Goal: Task Accomplishment & Management: Use online tool/utility

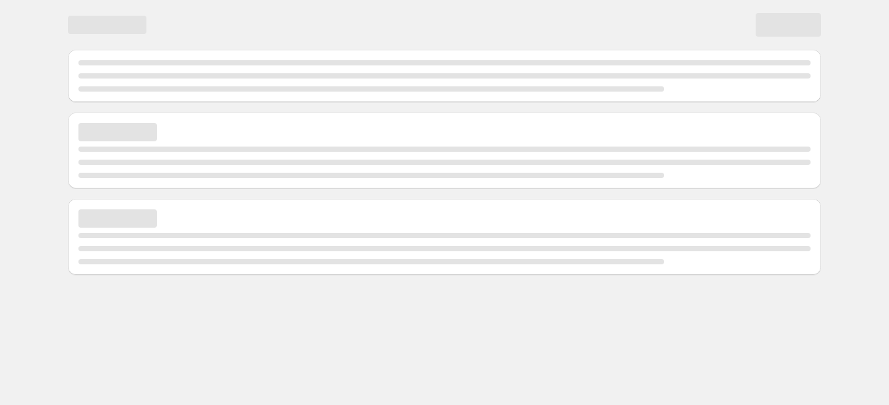
click at [220, 35] on div "Page loading" at bounding box center [444, 25] width 753 height 24
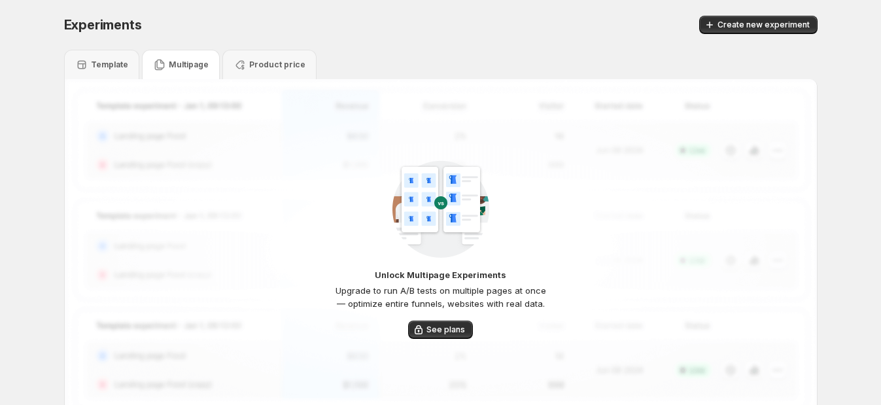
click at [193, 62] on p "Multipage" at bounding box center [189, 65] width 40 height 10
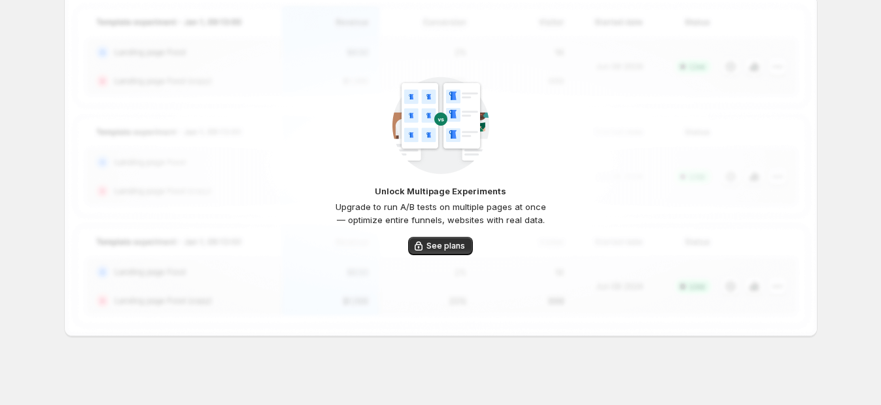
scroll to position [85, 0]
click at [451, 245] on span "See plans" at bounding box center [445, 244] width 39 height 10
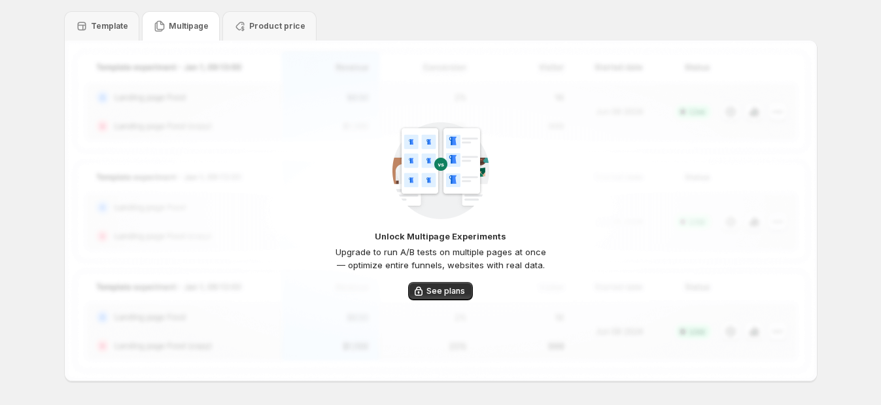
scroll to position [0, 0]
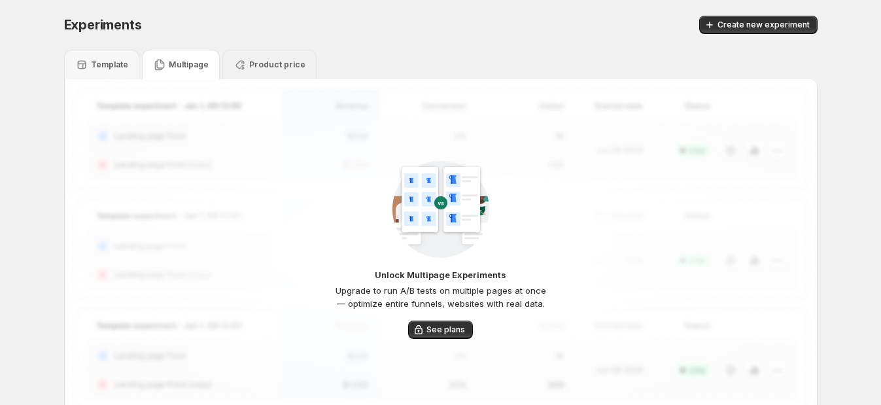
click at [239, 63] on icon at bounding box center [239, 64] width 13 height 13
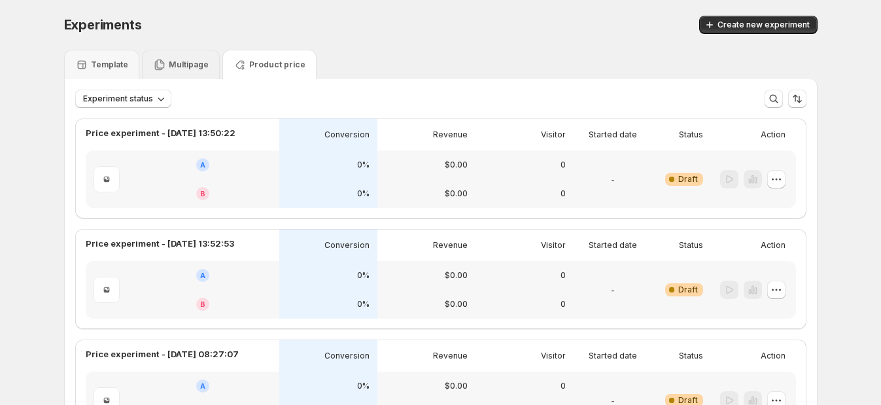
click at [178, 67] on p "Multipage" at bounding box center [189, 65] width 40 height 10
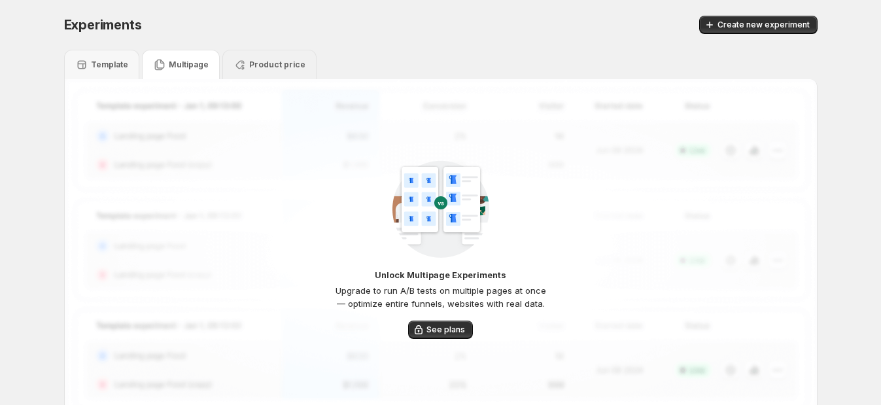
click at [277, 70] on div "Product price" at bounding box center [269, 64] width 72 height 13
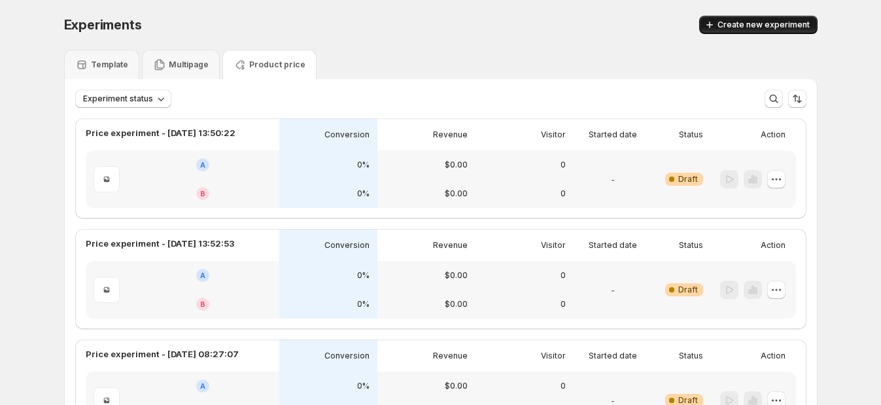
click at [757, 24] on span "Create new experiment" at bounding box center [763, 25] width 92 height 10
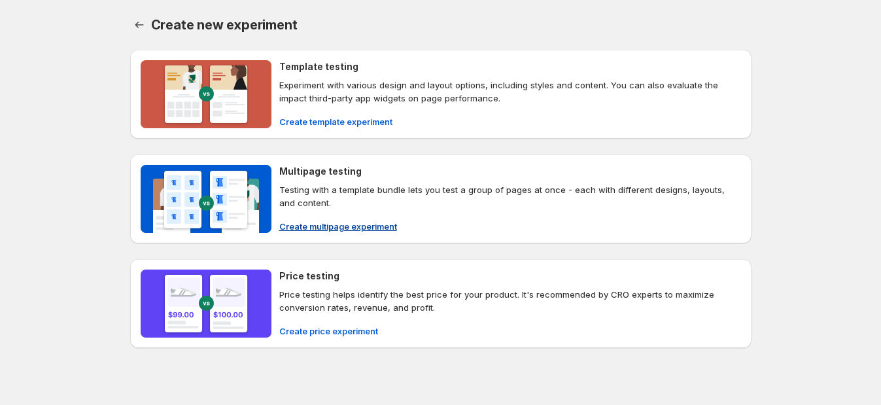
click at [326, 222] on span "Create multipage experiment" at bounding box center [338, 226] width 118 height 13
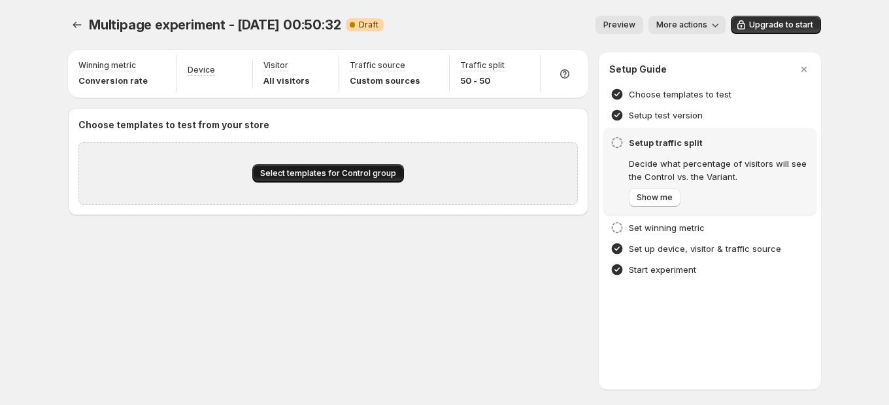
click at [348, 173] on span "Select templates for Control group" at bounding box center [328, 173] width 136 height 10
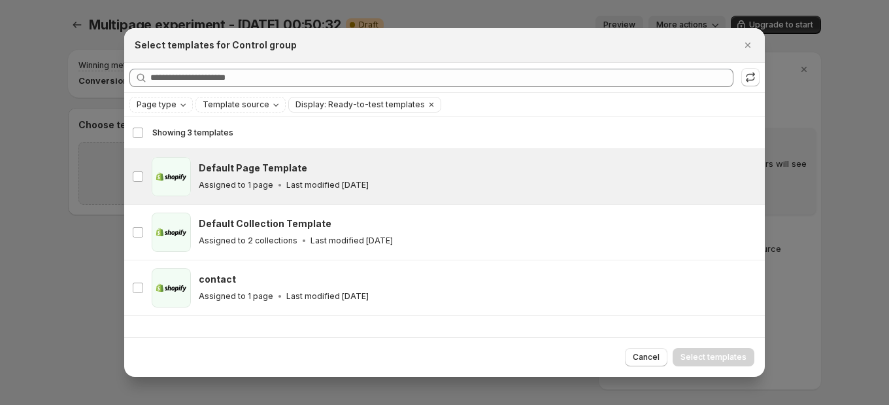
click at [195, 179] on div "page Default Page Template Assigned to 1 page Last modified [DATE]" at bounding box center [444, 176] width 625 height 39
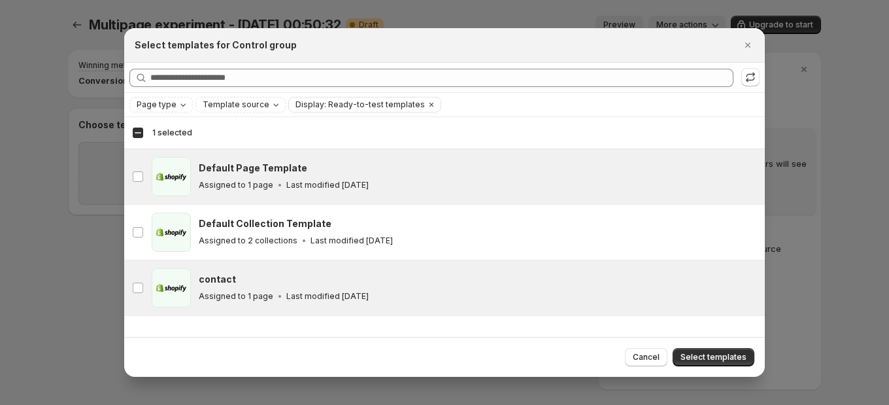
drag, startPoint x: 719, startPoint y: 352, endPoint x: 535, endPoint y: 305, distance: 190.4
click at [715, 350] on button "Select templates" at bounding box center [714, 357] width 82 height 18
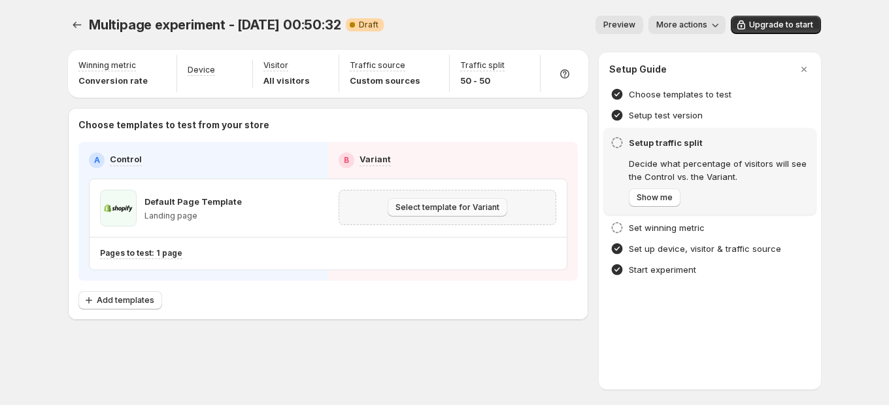
click at [428, 210] on span "Select template for Variant" at bounding box center [448, 207] width 104 height 10
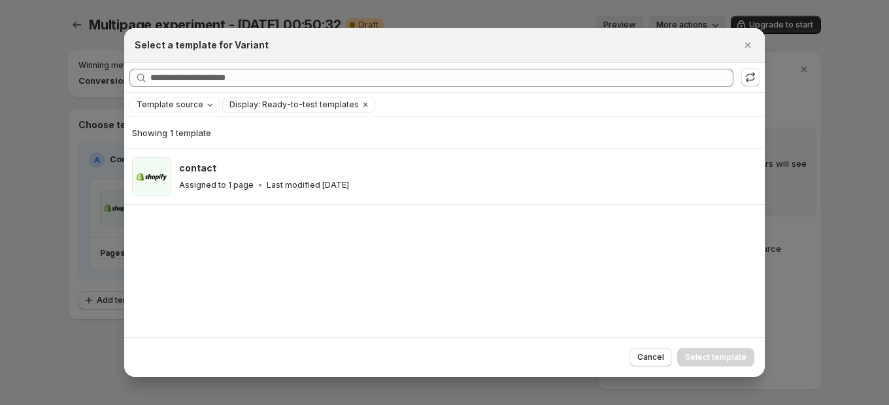
drag, startPoint x: 375, startPoint y: 183, endPoint x: 523, endPoint y: 223, distance: 153.1
click at [376, 184] on div "Assigned to 1 page Last modified [DATE]" at bounding box center [466, 185] width 574 height 13
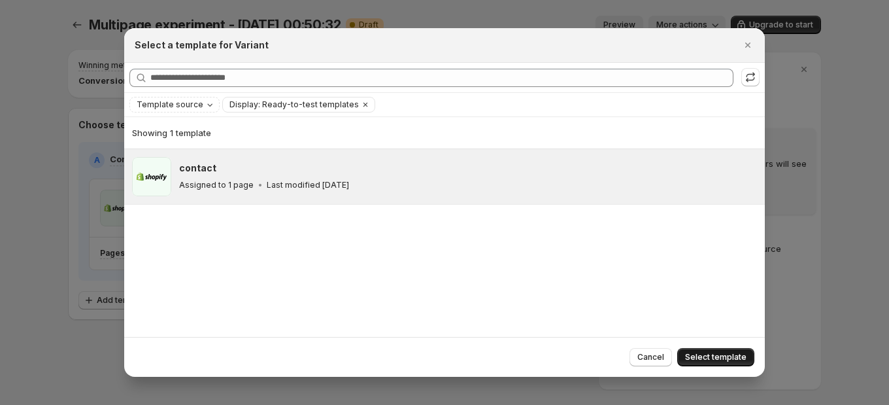
click at [723, 354] on span "Select template" at bounding box center [715, 357] width 61 height 10
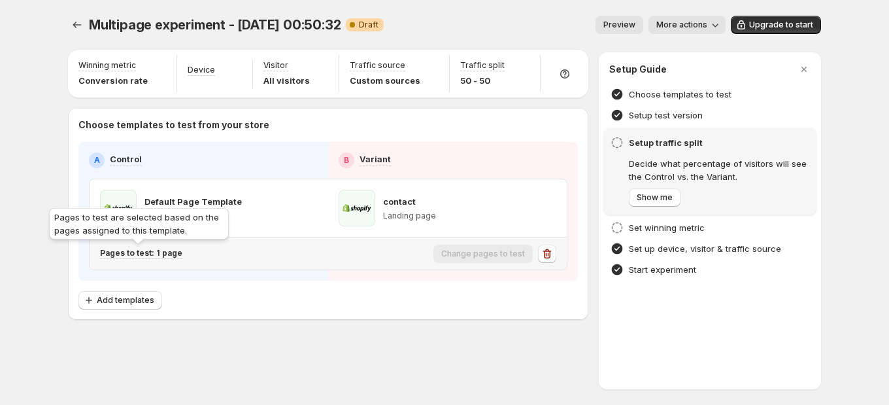
click at [118, 254] on p "Pages to test: 1 page" at bounding box center [141, 253] width 82 height 10
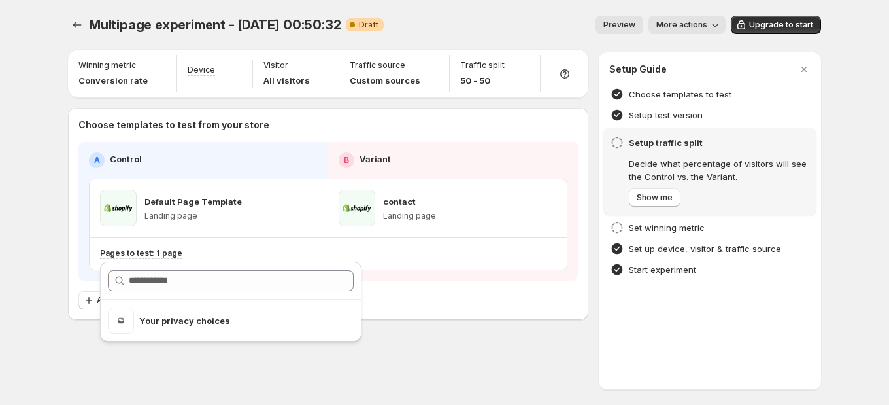
click at [50, 271] on div "Multipage experiment - [DATE] 00:50:32. This page is ready Multipage experiment…" at bounding box center [444, 202] width 889 height 405
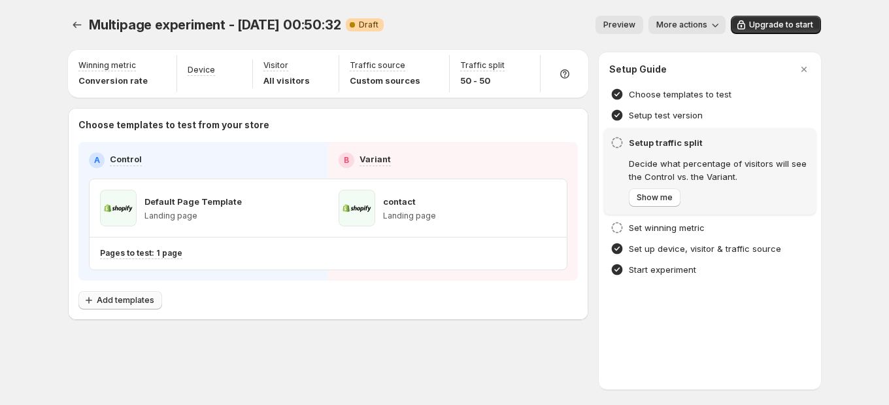
click at [124, 302] on span "Add templates" at bounding box center [126, 300] width 58 height 10
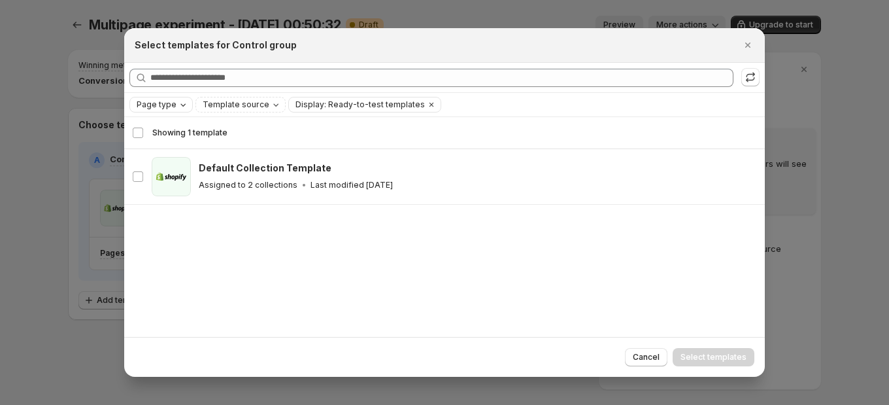
click at [170, 105] on span "Page type" at bounding box center [157, 104] width 40 height 10
click at [169, 131] on span "Landing page" at bounding box center [182, 131] width 56 height 10
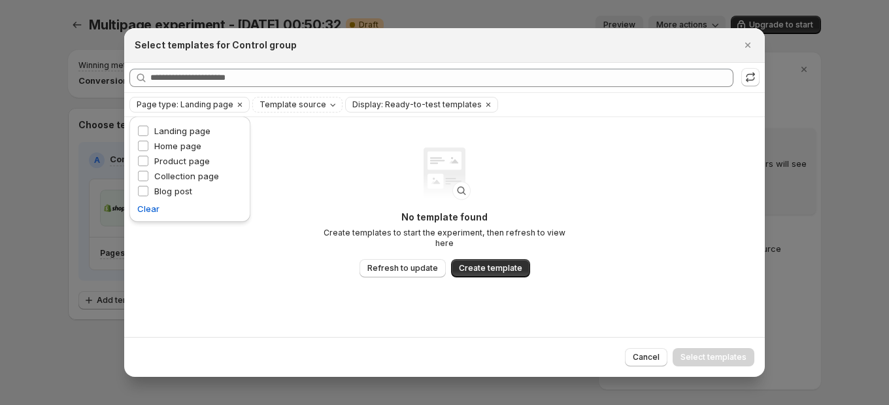
click at [69, 221] on div at bounding box center [444, 202] width 889 height 405
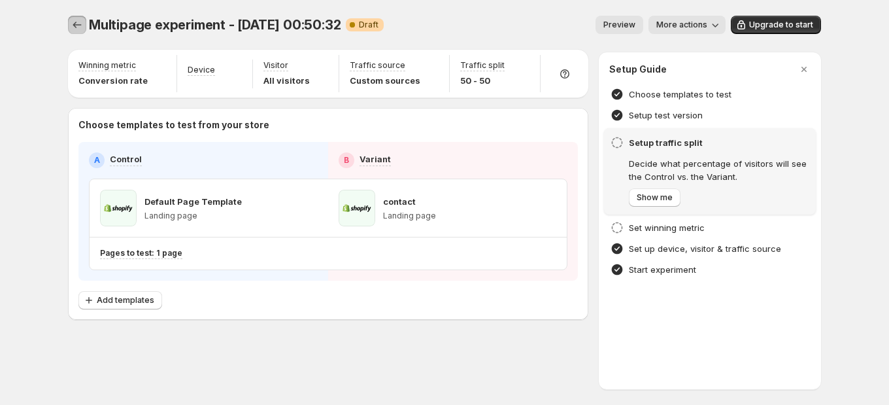
click at [85, 21] on button "Experiments" at bounding box center [77, 25] width 18 height 18
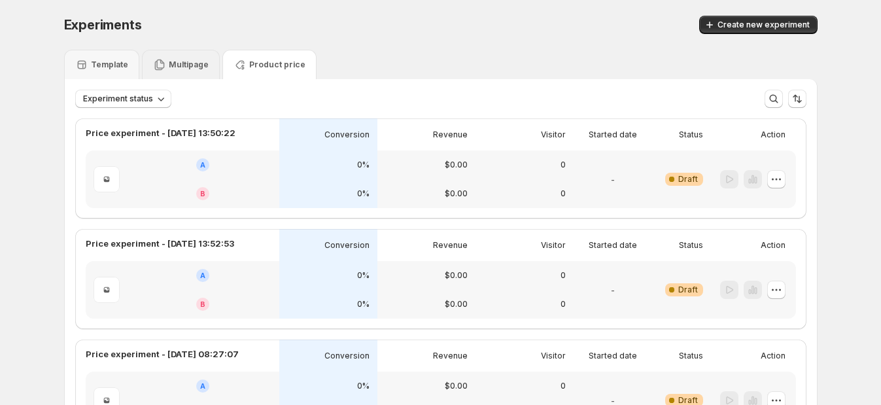
click at [190, 66] on p "Multipage" at bounding box center [189, 65] width 40 height 10
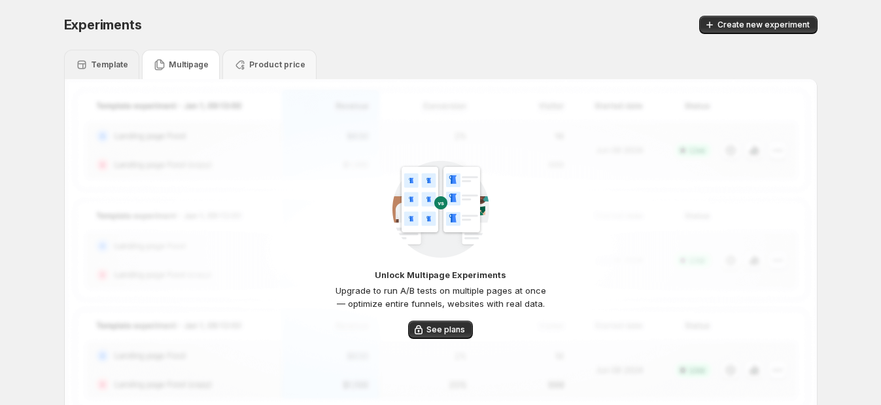
click at [96, 58] on div "Template" at bounding box center [101, 64] width 53 height 13
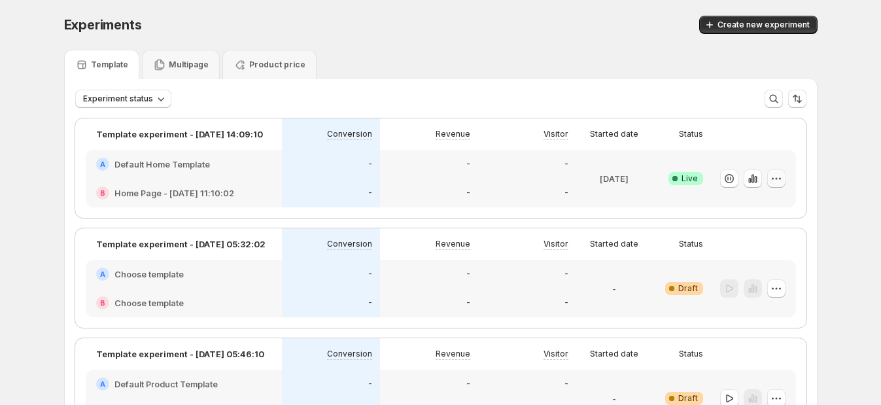
click at [780, 175] on icon "button" at bounding box center [776, 178] width 13 height 13
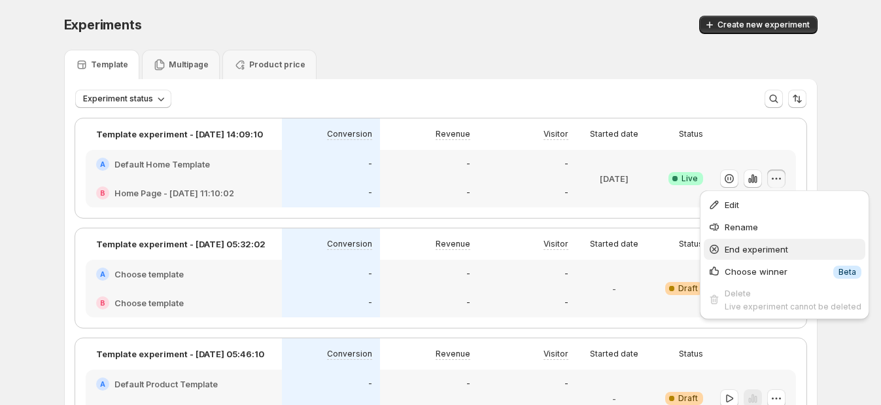
click at [747, 248] on span "End experiment" at bounding box center [756, 249] width 63 height 10
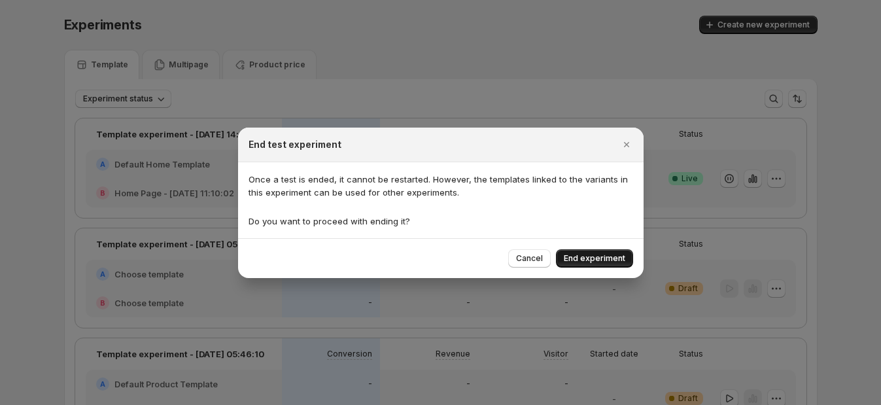
click at [603, 251] on button "End experiment" at bounding box center [594, 258] width 77 height 18
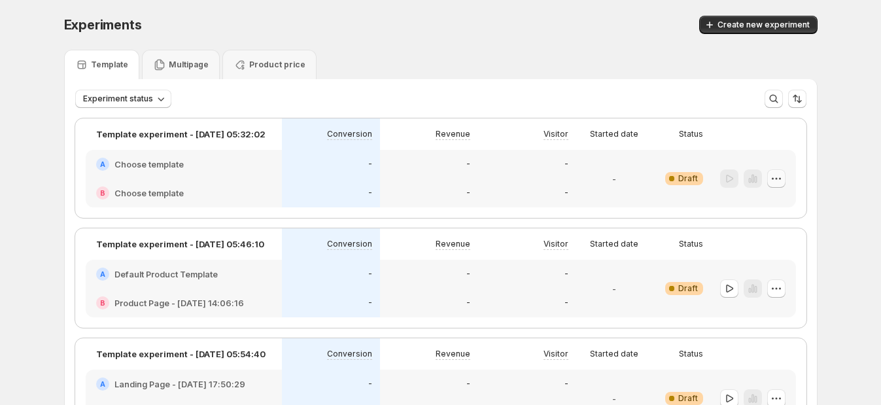
click at [782, 179] on icon "button" at bounding box center [776, 178] width 13 height 13
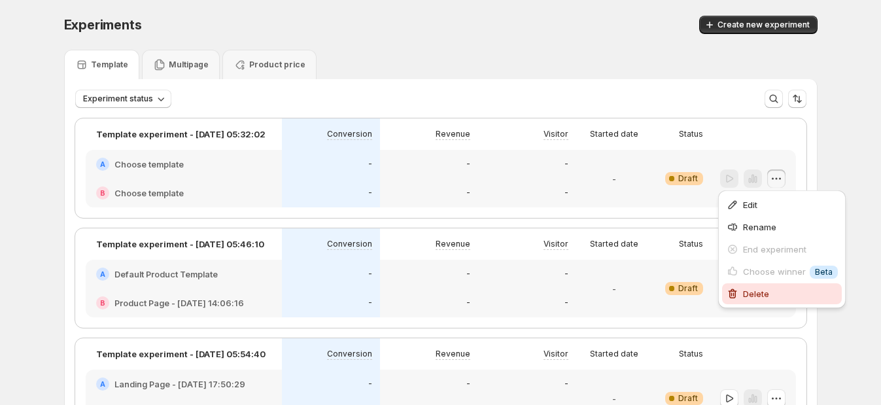
click at [752, 290] on span "Delete" at bounding box center [756, 293] width 26 height 10
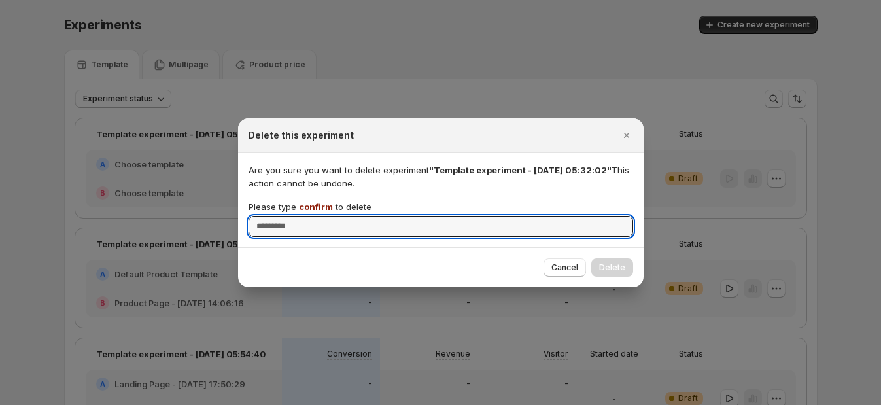
click at [305, 203] on span "confirm" at bounding box center [316, 206] width 34 height 10
click at [305, 216] on input "Please type confirm to delete" at bounding box center [441, 226] width 385 height 21
click at [305, 203] on span "confirm" at bounding box center [316, 206] width 34 height 10
click at [305, 216] on input "Please type confirm to delete" at bounding box center [441, 226] width 385 height 21
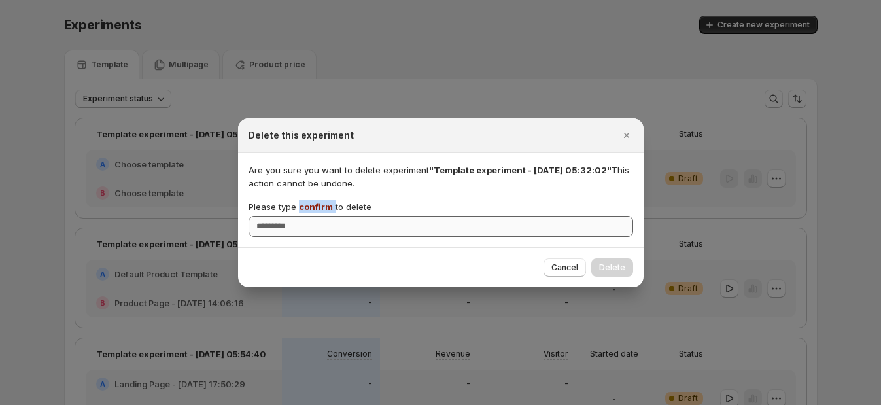
copy p "confirm"
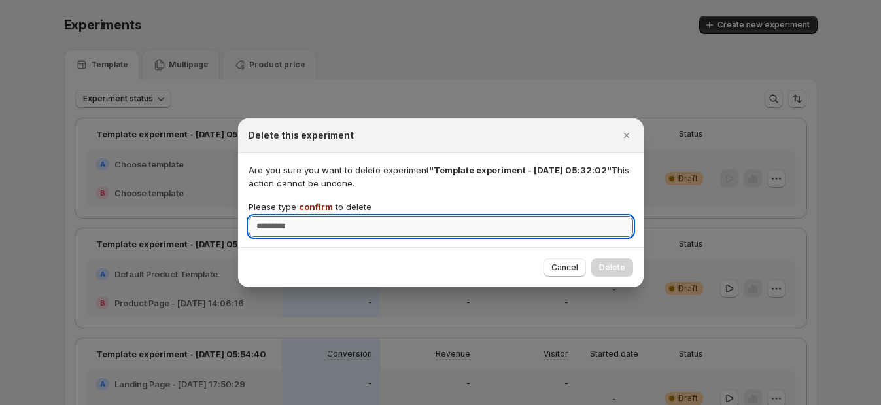
click at [330, 232] on input "Please type confirm to delete" at bounding box center [441, 226] width 385 height 21
paste input "*******"
type input "*******"
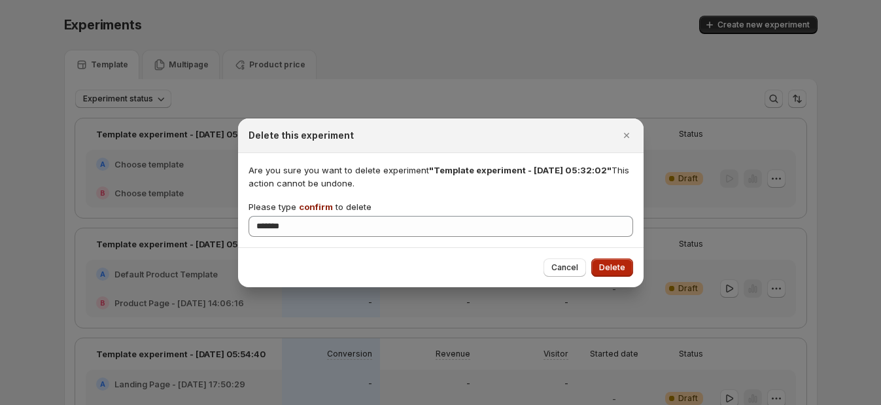
click at [630, 265] on button "Delete" at bounding box center [612, 267] width 42 height 18
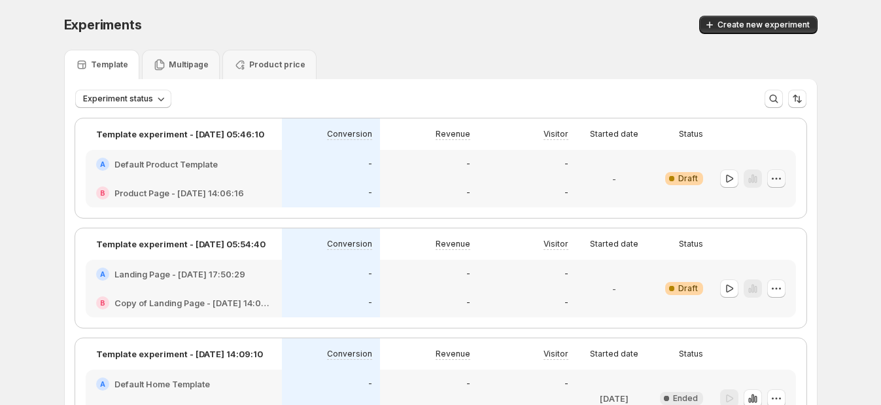
click at [781, 173] on icon "button" at bounding box center [776, 178] width 13 height 13
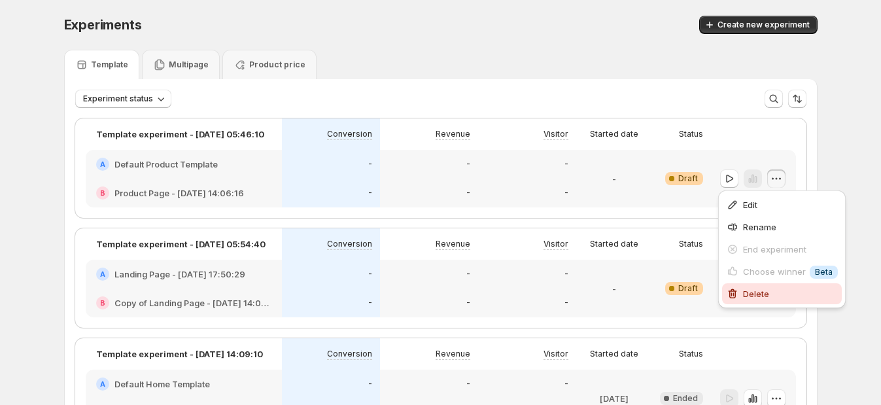
click at [754, 290] on span "Delete" at bounding box center [756, 293] width 26 height 10
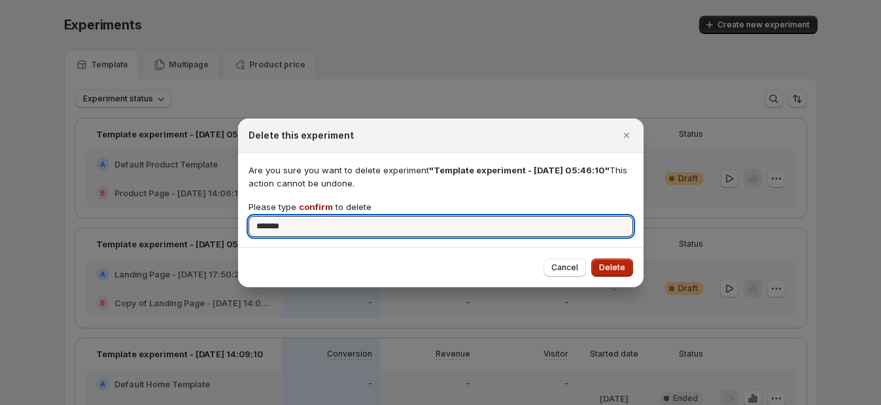
type input "*******"
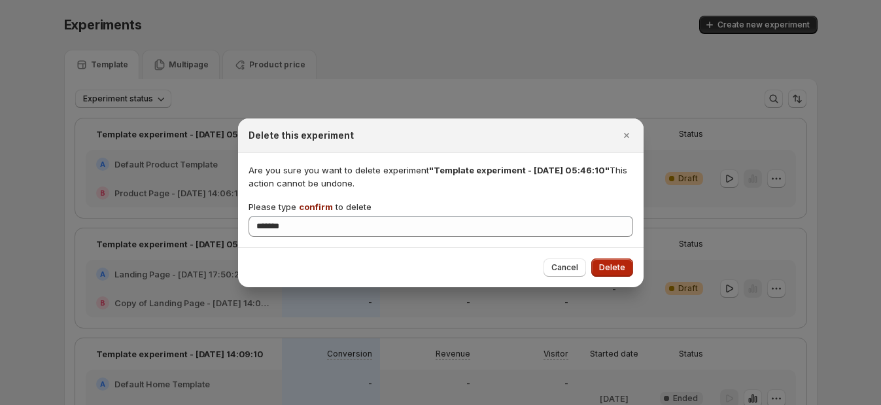
click at [621, 266] on span "Delete" at bounding box center [612, 267] width 26 height 10
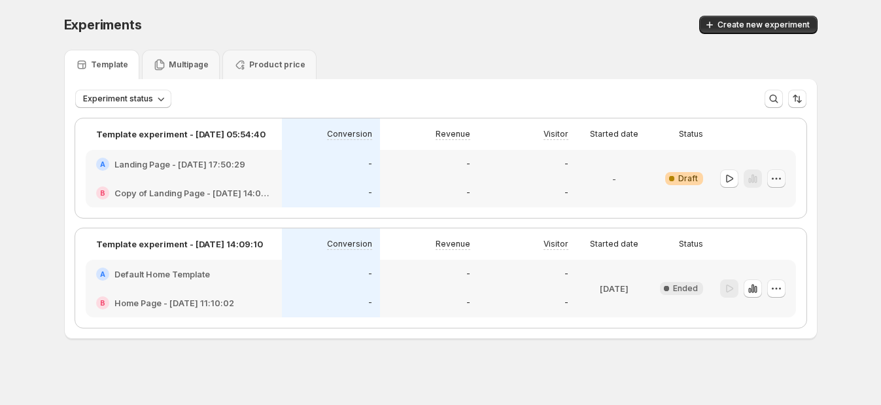
click at [785, 172] on button "button" at bounding box center [776, 178] width 18 height 18
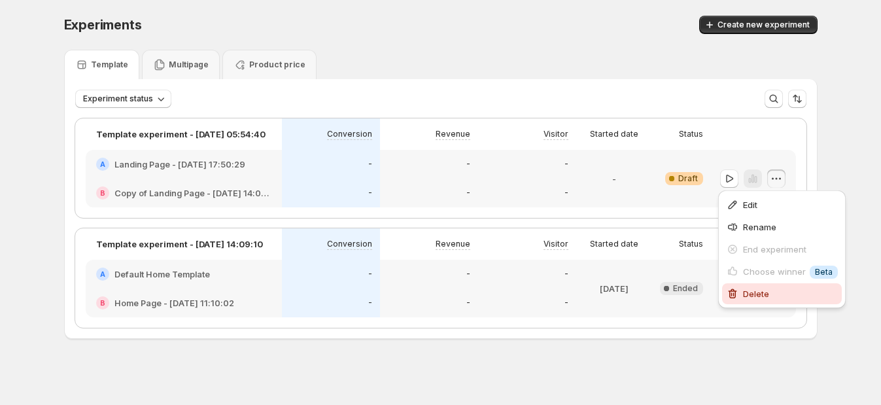
click at [746, 293] on span "Delete" at bounding box center [756, 293] width 26 height 10
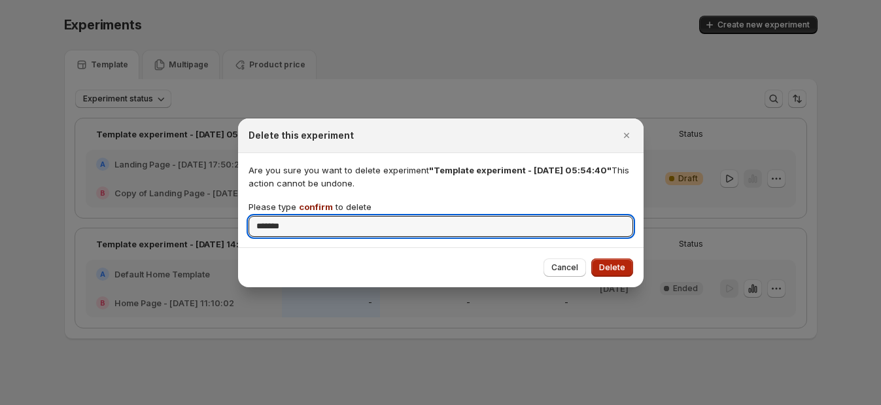
type input "*******"
click at [607, 266] on span "Delete" at bounding box center [612, 267] width 26 height 10
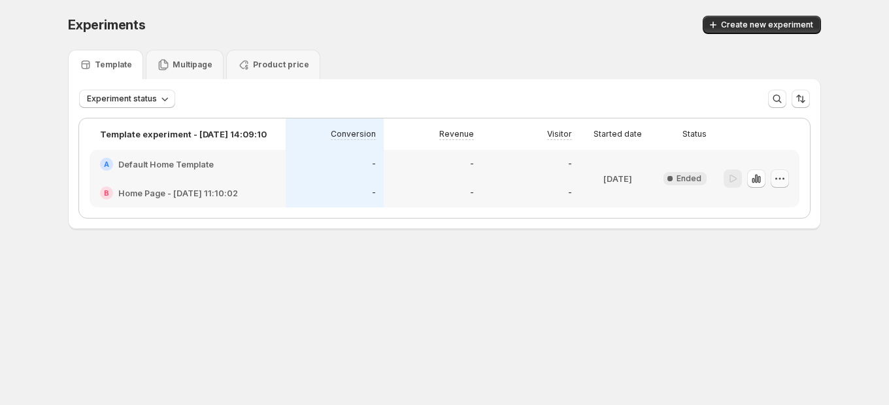
click at [785, 174] on icon "button" at bounding box center [780, 178] width 13 height 13
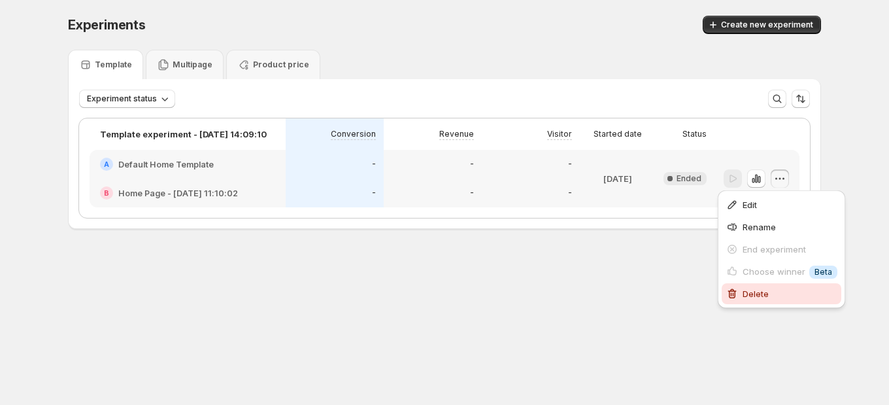
click at [745, 291] on span "Delete" at bounding box center [756, 293] width 26 height 10
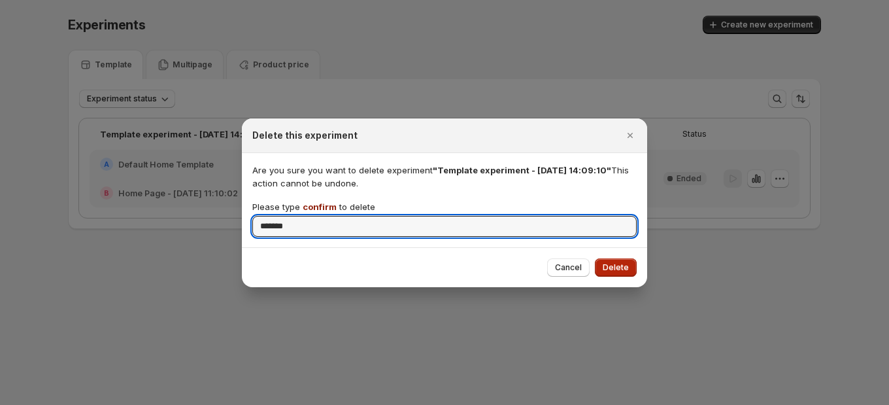
type input "*******"
click at [614, 268] on span "Delete" at bounding box center [616, 267] width 26 height 10
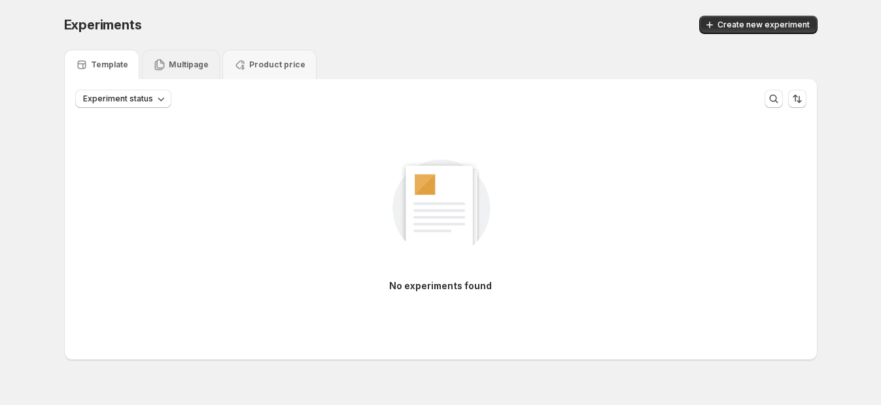
click at [181, 63] on p "Multipage" at bounding box center [189, 65] width 40 height 10
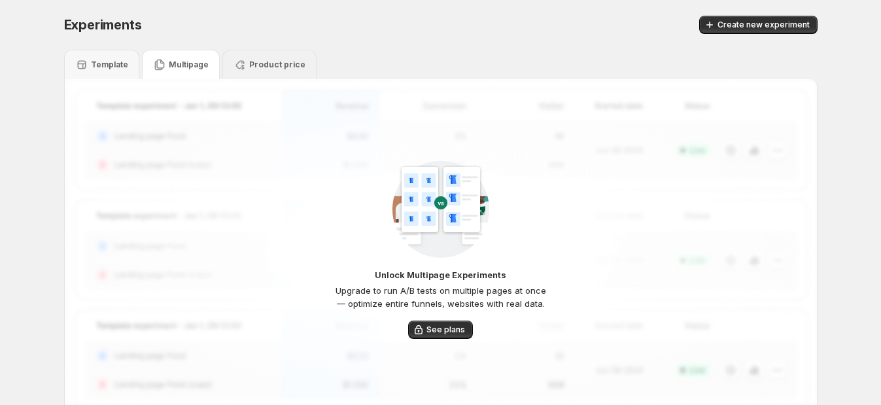
click at [248, 60] on div "Product price" at bounding box center [269, 64] width 72 height 13
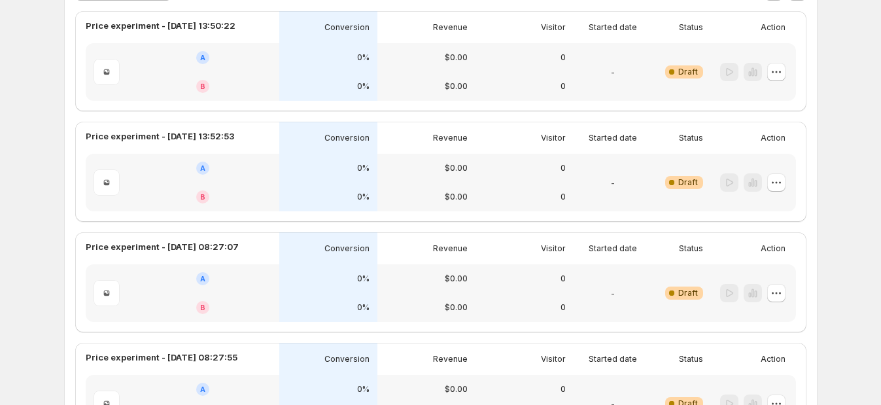
scroll to position [81, 0]
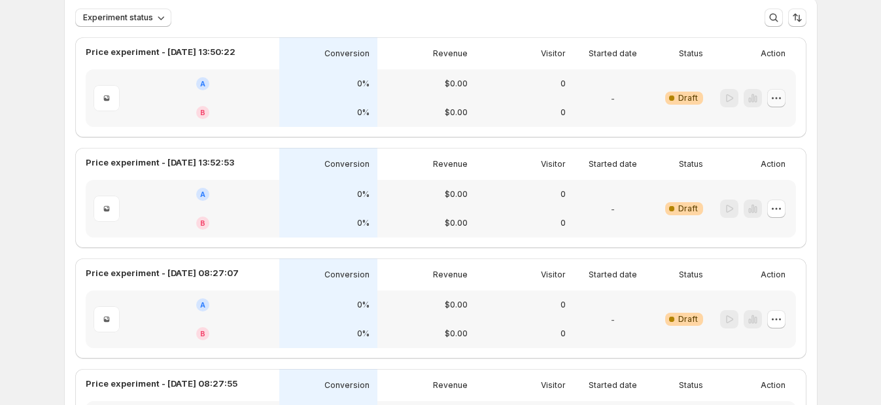
click at [779, 96] on icon "button" at bounding box center [776, 98] width 13 height 13
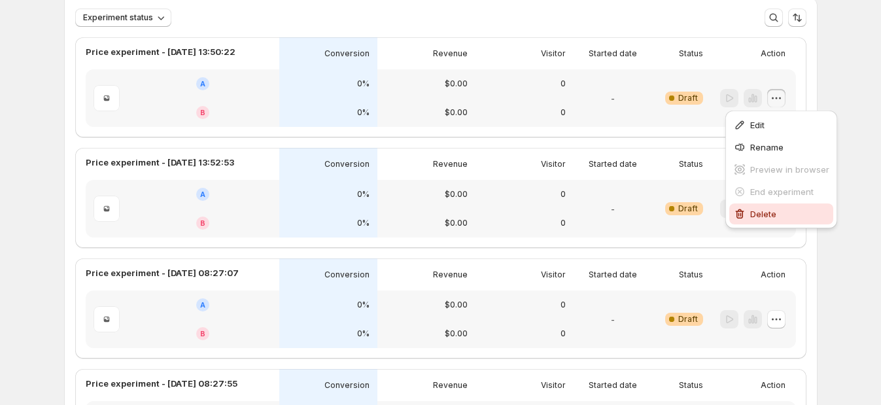
click at [766, 207] on span "Delete" at bounding box center [789, 213] width 79 height 13
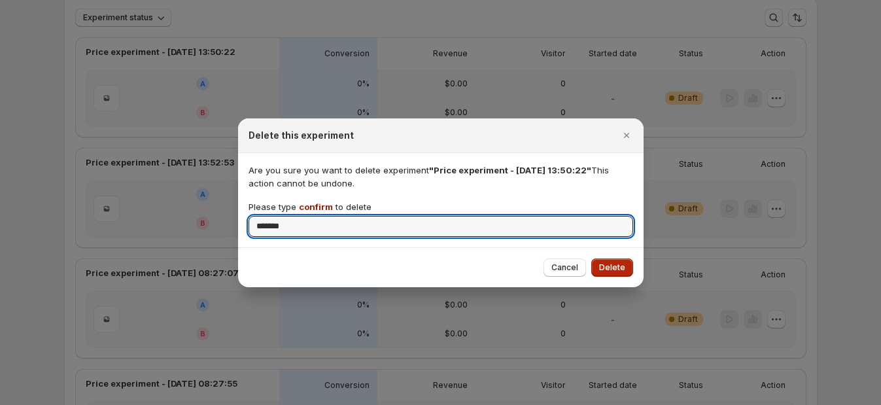
type input "*******"
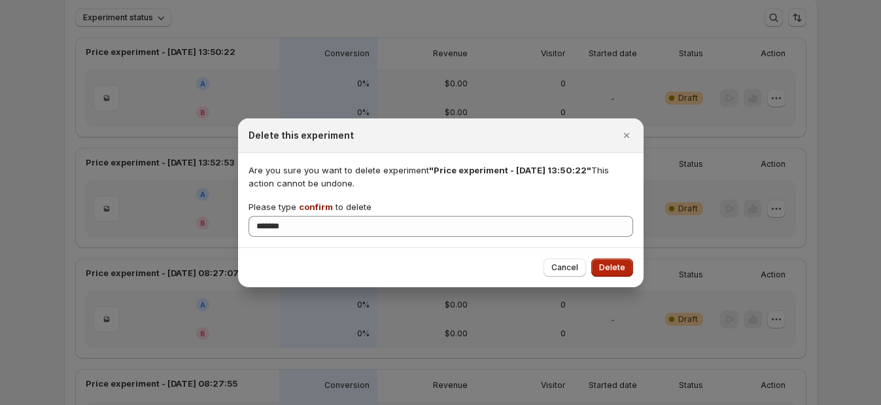
click at [618, 266] on span "Delete" at bounding box center [612, 267] width 26 height 10
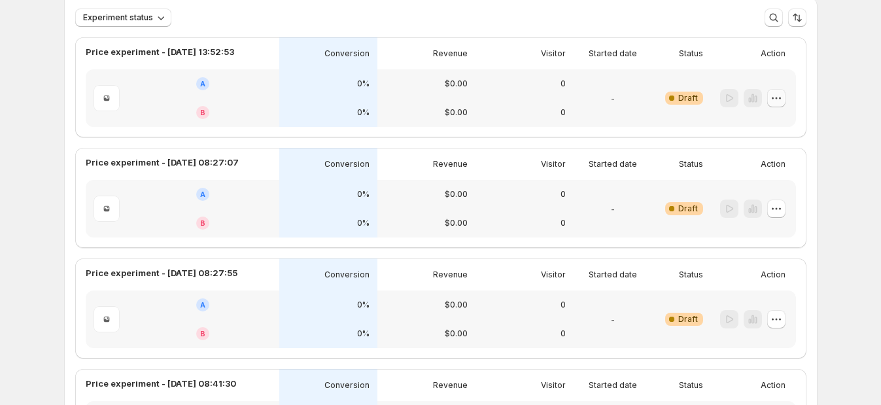
click at [783, 101] on icon "button" at bounding box center [776, 98] width 13 height 13
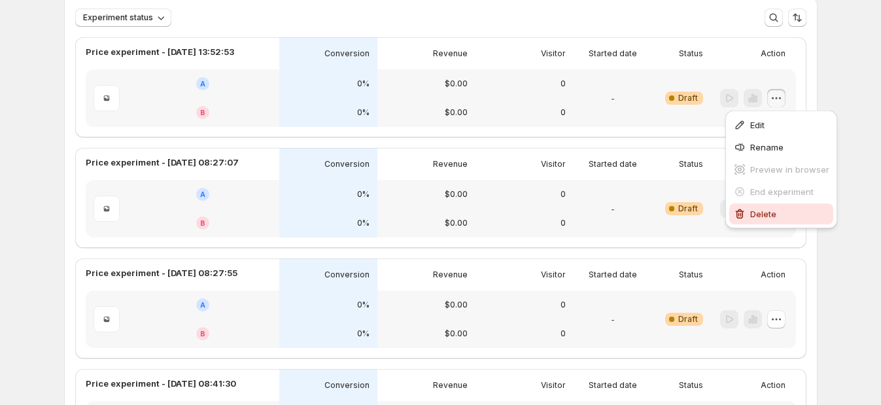
click at [741, 216] on icon "button" at bounding box center [739, 213] width 13 height 13
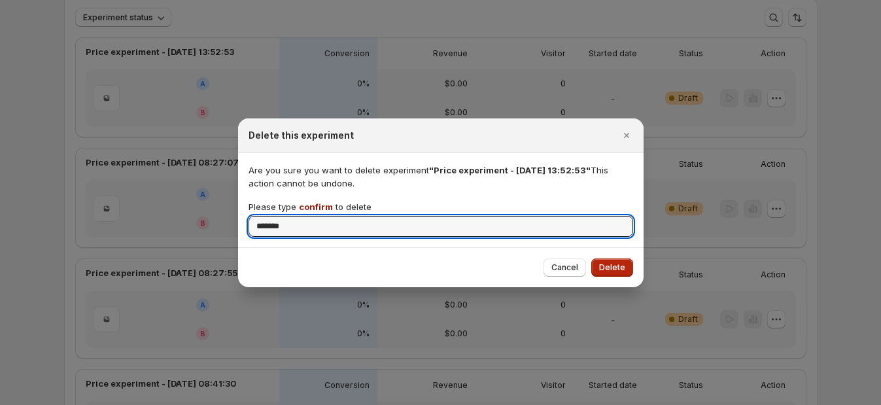
type input "*******"
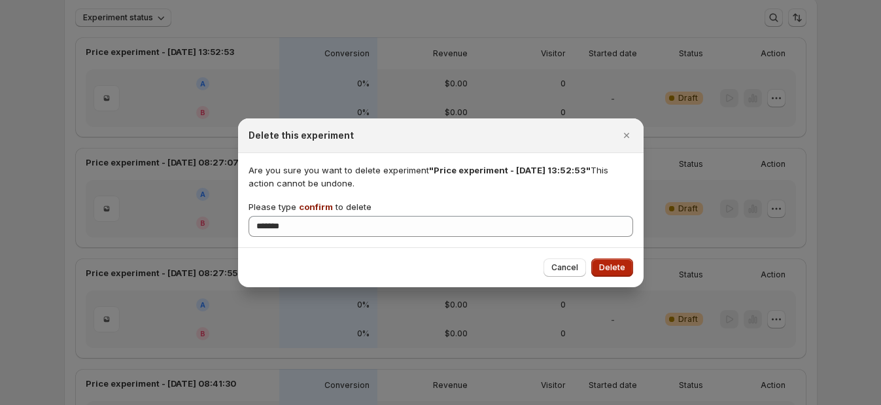
click at [612, 268] on span "Delete" at bounding box center [612, 267] width 26 height 10
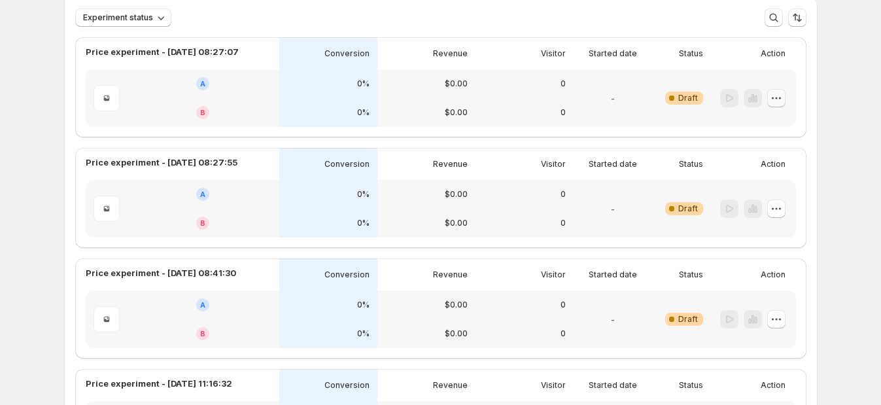
click at [783, 101] on icon "button" at bounding box center [776, 98] width 13 height 13
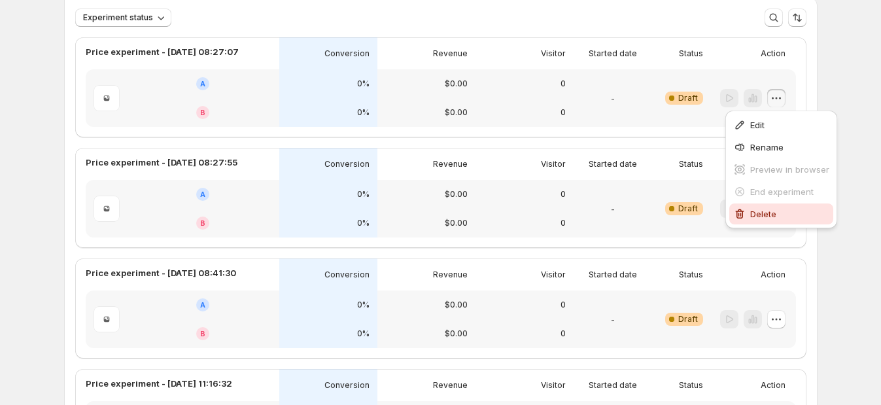
click at [739, 209] on icon "button" at bounding box center [740, 214] width 9 height 10
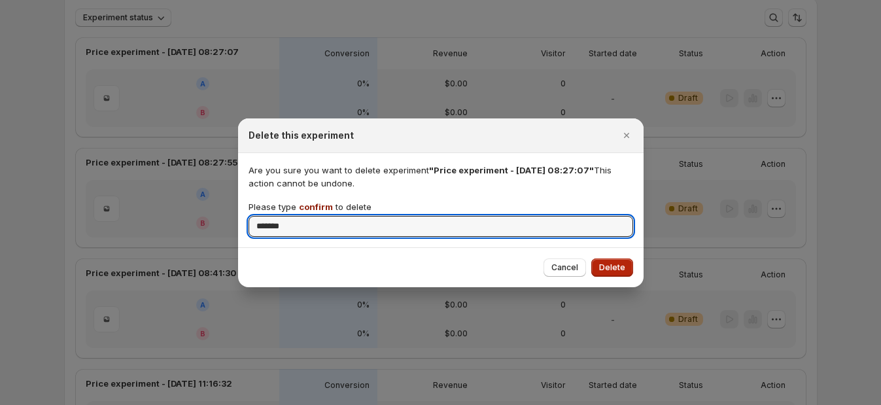
type input "*******"
click at [621, 271] on span "Delete" at bounding box center [612, 267] width 26 height 10
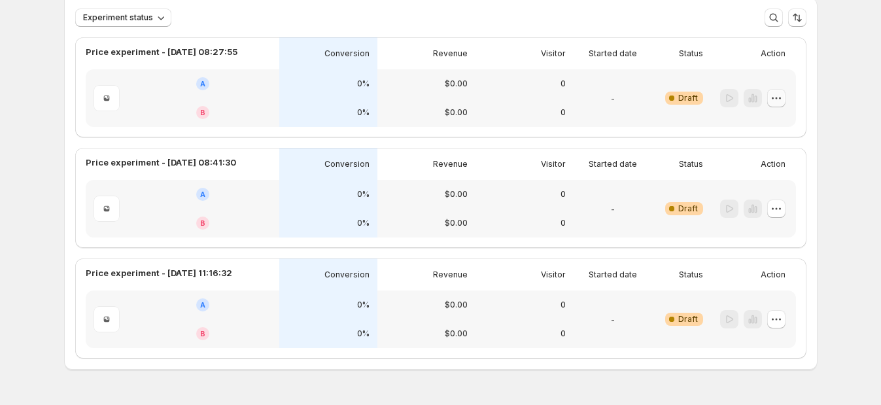
click at [778, 103] on icon "button" at bounding box center [776, 98] width 13 height 13
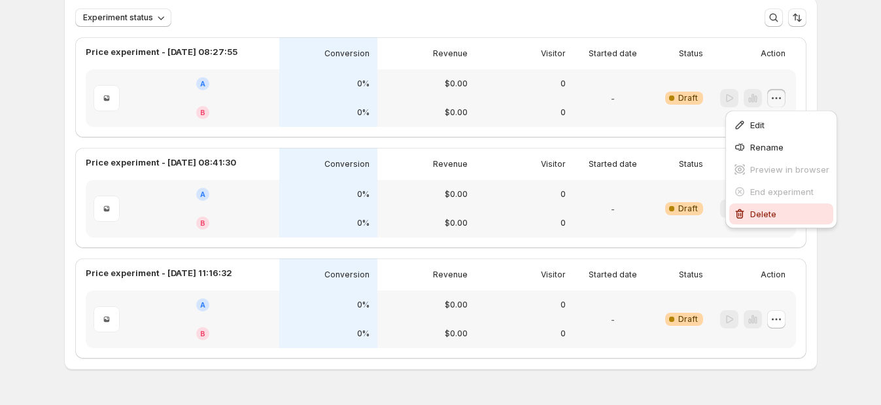
click at [746, 210] on icon "button" at bounding box center [739, 213] width 13 height 13
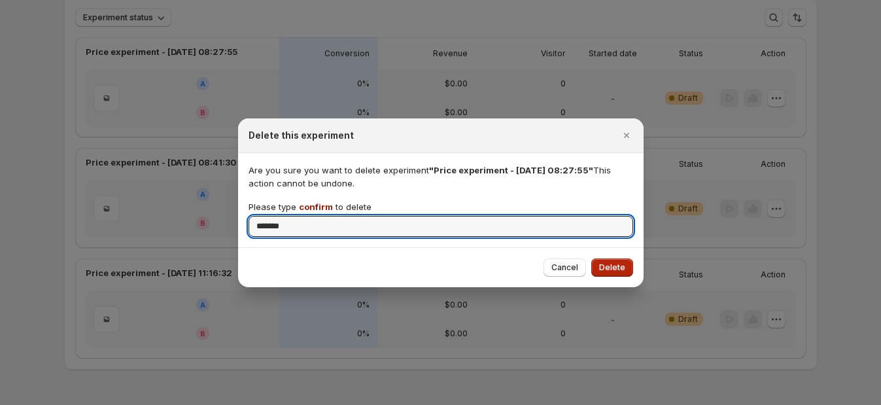
type input "*******"
click at [625, 271] on button "Delete" at bounding box center [612, 267] width 42 height 18
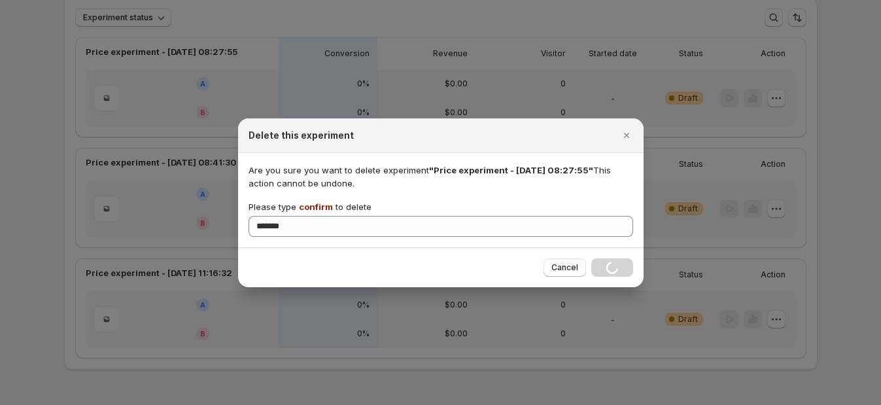
scroll to position [7, 0]
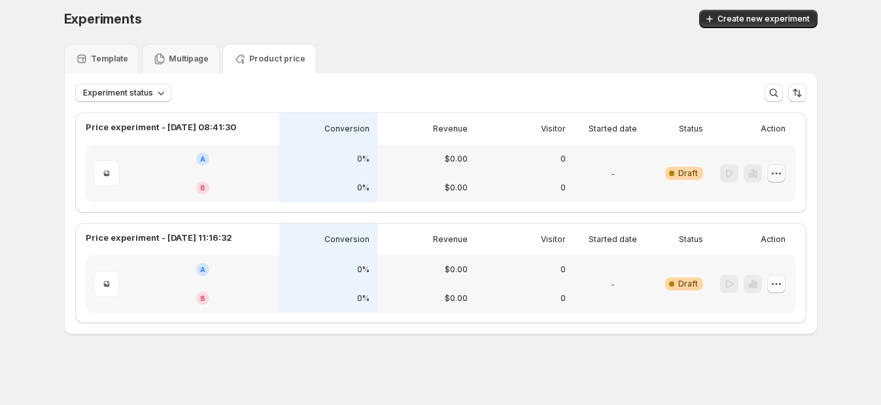
click at [777, 178] on icon "button" at bounding box center [776, 173] width 13 height 13
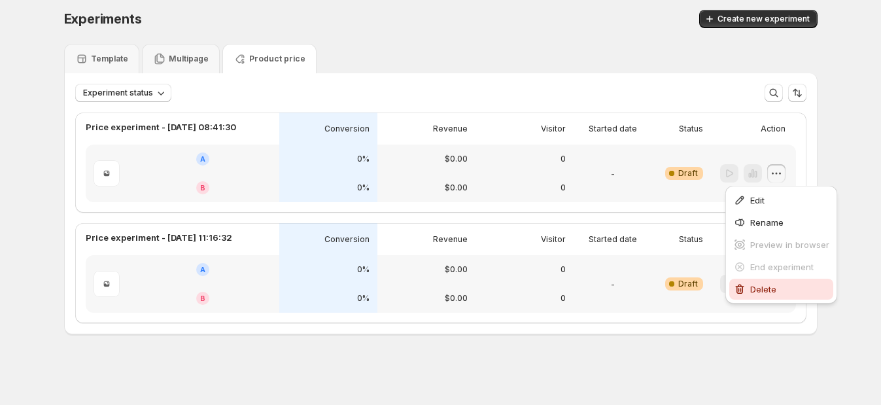
click at [750, 284] on span "Delete" at bounding box center [763, 289] width 26 height 10
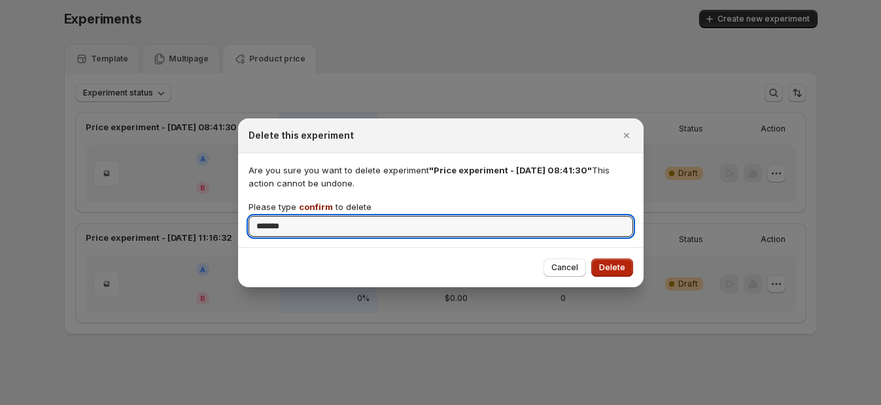
type input "*******"
click at [600, 260] on button "Delete" at bounding box center [612, 267] width 42 height 18
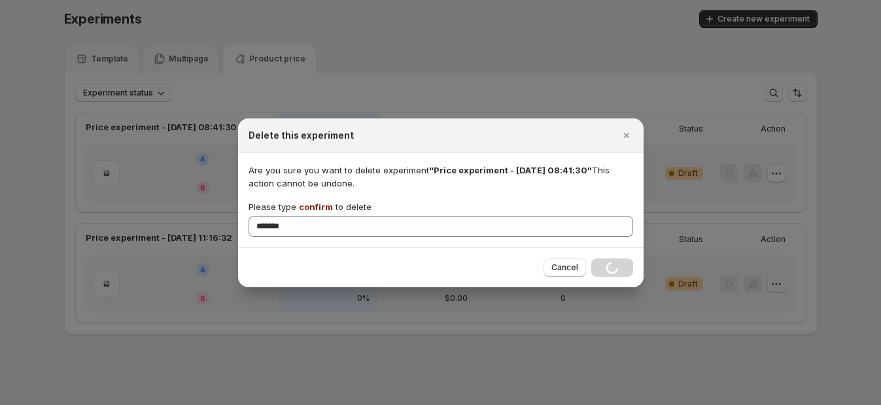
scroll to position [0, 0]
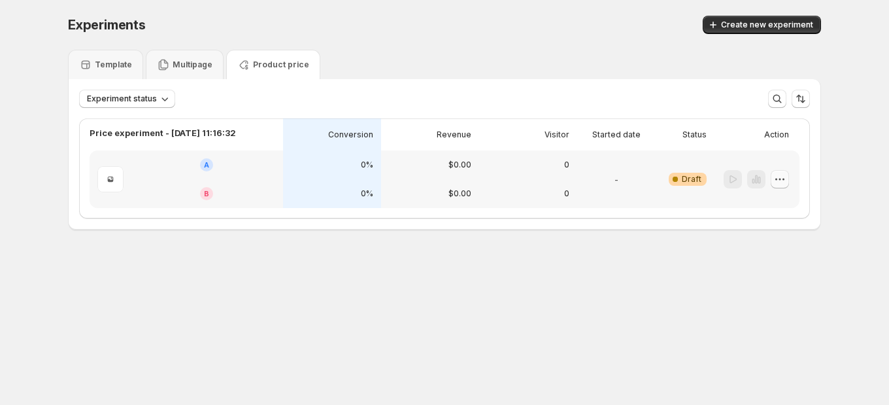
click at [785, 178] on icon "button" at bounding box center [780, 179] width 13 height 13
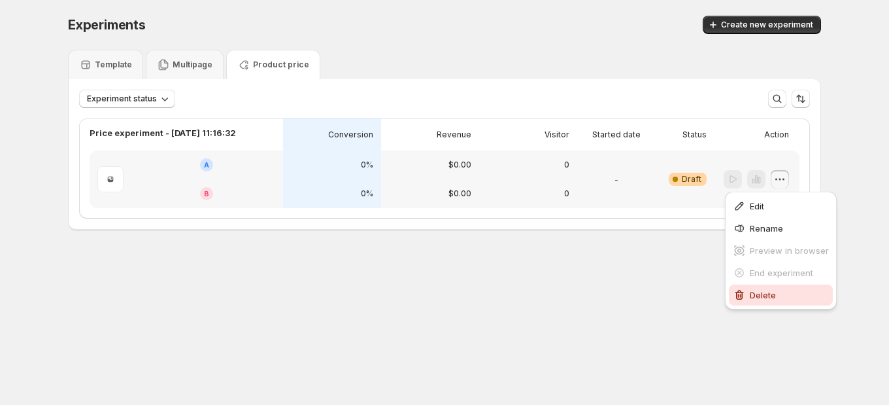
click at [765, 289] on span "Delete" at bounding box center [789, 294] width 79 height 13
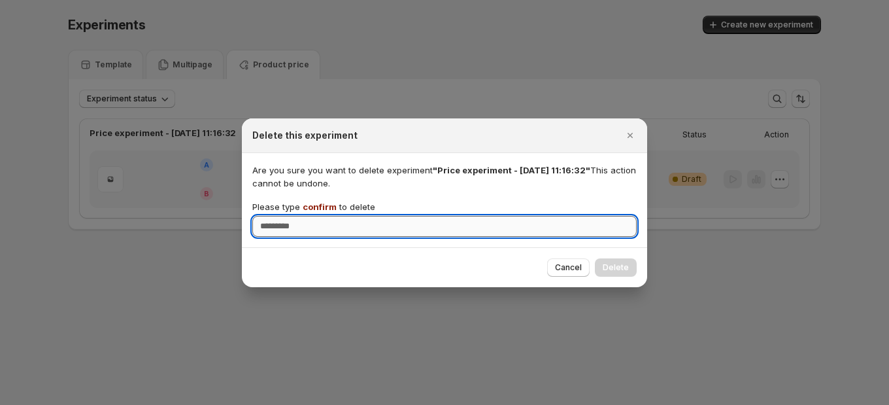
click at [487, 231] on input "Please type confirm to delete" at bounding box center [444, 226] width 385 height 21
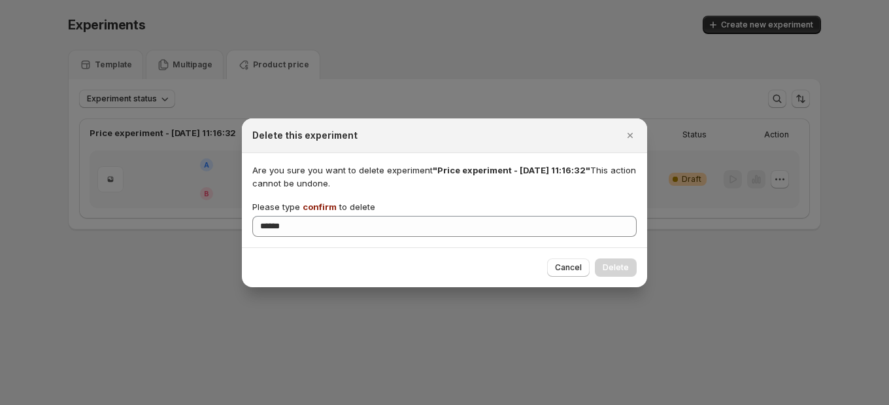
click at [625, 270] on div "Cancel Delete" at bounding box center [592, 267] width 90 height 18
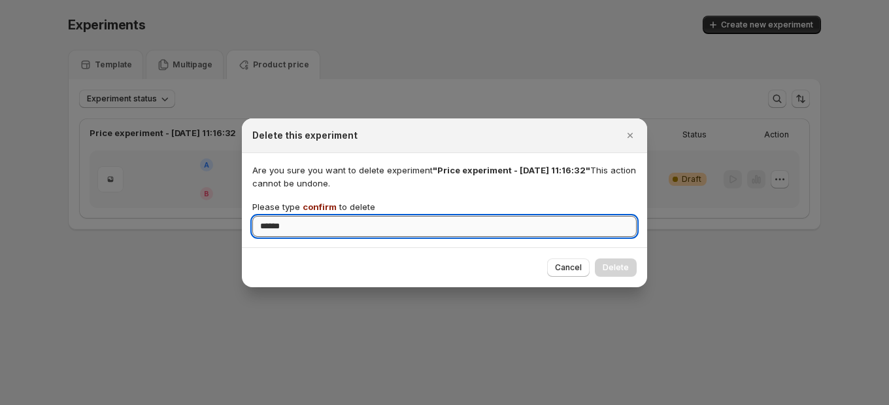
click at [492, 233] on input "******" at bounding box center [444, 226] width 385 height 21
type input "*******"
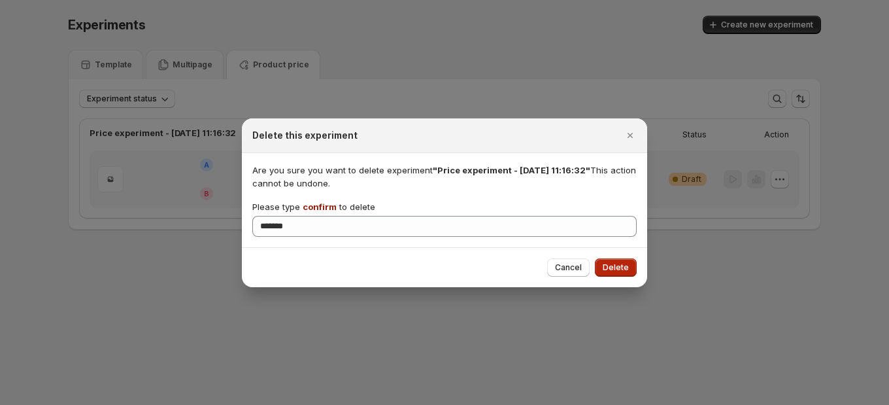
click at [621, 265] on span "Delete" at bounding box center [616, 267] width 26 height 10
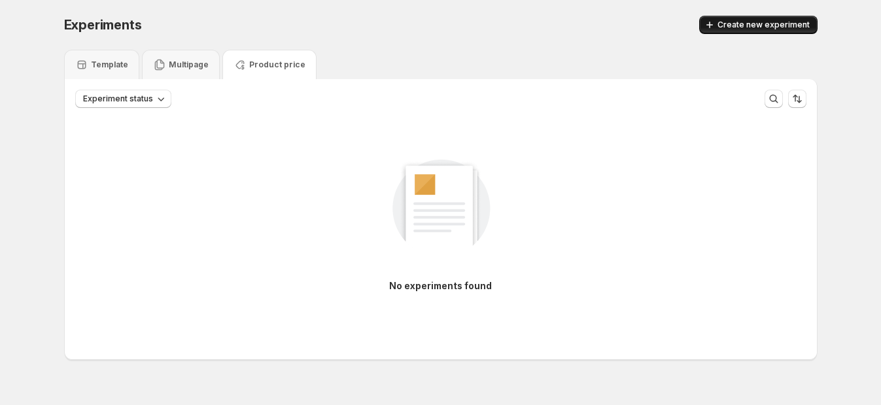
click at [784, 22] on span "Create new experiment" at bounding box center [763, 25] width 92 height 10
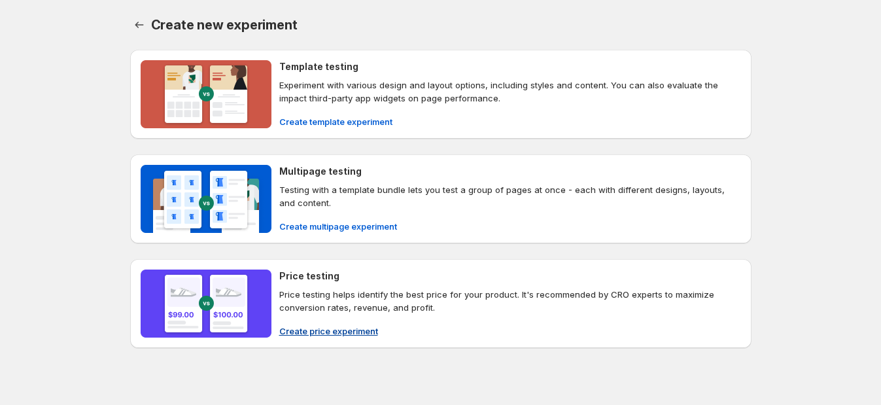
click at [307, 324] on span "Create price experiment" at bounding box center [328, 330] width 99 height 13
click at [353, 220] on span "Create multipage experiment" at bounding box center [338, 226] width 118 height 13
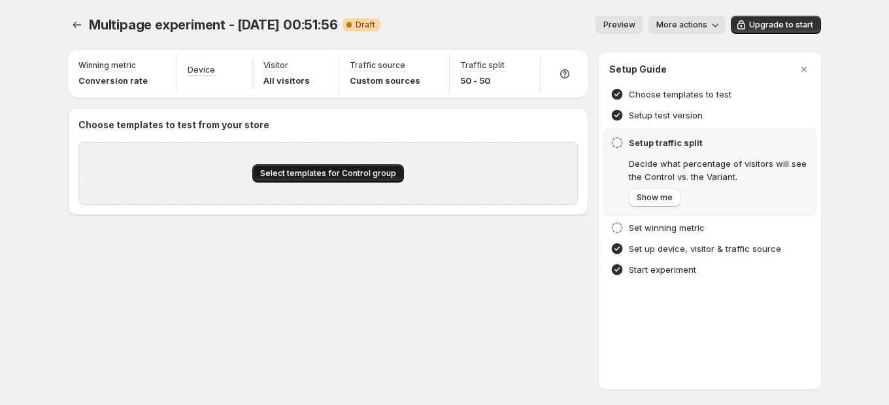
click at [318, 178] on button "Select templates for Control group" at bounding box center [328, 173] width 152 height 18
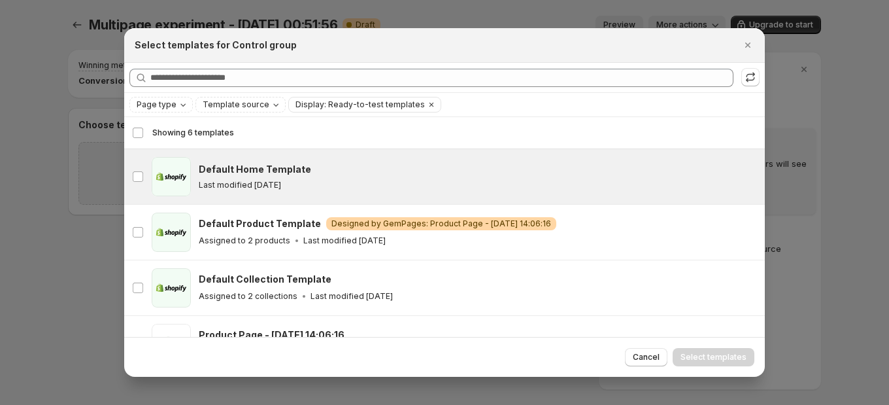
click at [255, 179] on div "Default Home Template Last modified [DATE]" at bounding box center [476, 176] width 555 height 27
click at [699, 353] on span "Select templates" at bounding box center [714, 357] width 66 height 10
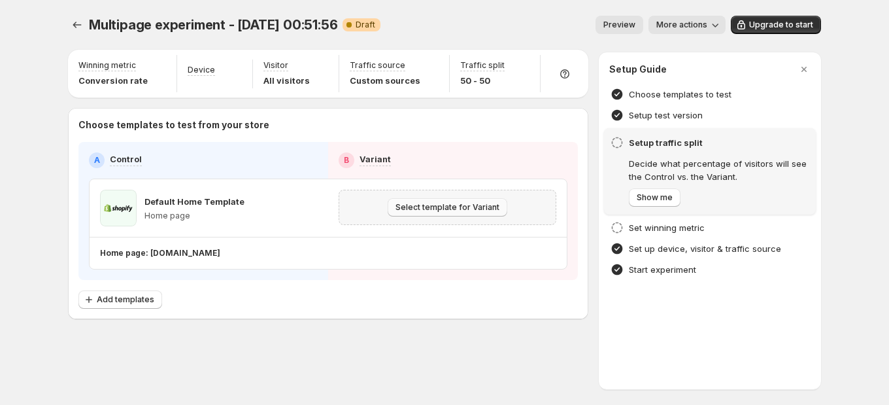
click at [451, 207] on span "Select template for Variant" at bounding box center [448, 207] width 104 height 10
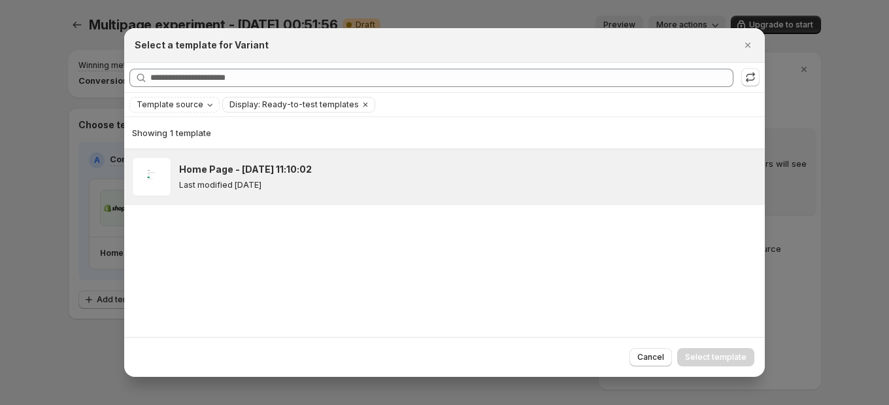
click at [306, 176] on div "Home Page - [DATE] 11:10:02 Last modified [DATE]" at bounding box center [466, 176] width 574 height 27
drag, startPoint x: 738, startPoint y: 353, endPoint x: 585, endPoint y: 309, distance: 159.2
click at [738, 353] on span "Select template" at bounding box center [715, 357] width 61 height 10
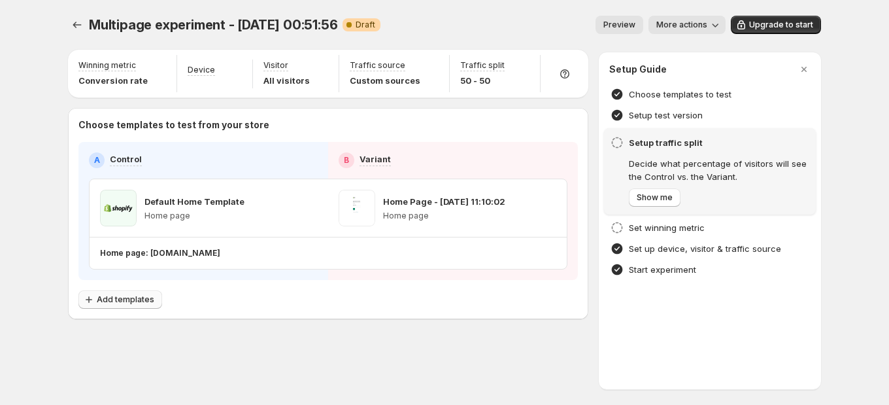
click at [136, 296] on span "Add templates" at bounding box center [126, 299] width 58 height 10
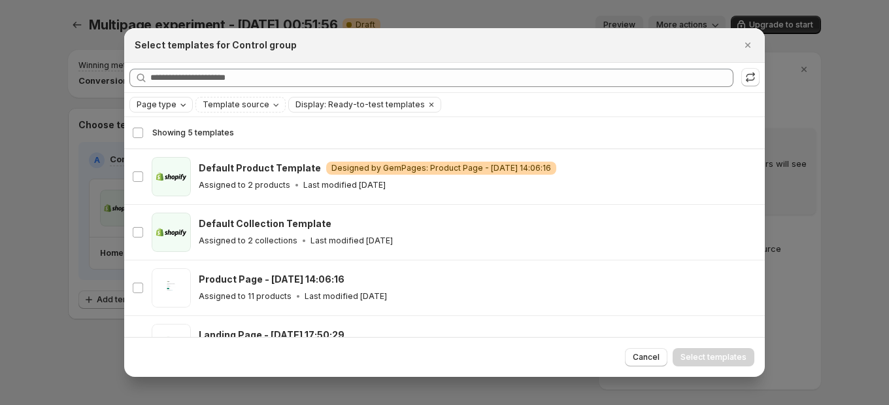
click at [185, 98] on div "Page type" at bounding box center [162, 104] width 54 height 13
click at [179, 156] on span "Product page" at bounding box center [182, 161] width 56 height 10
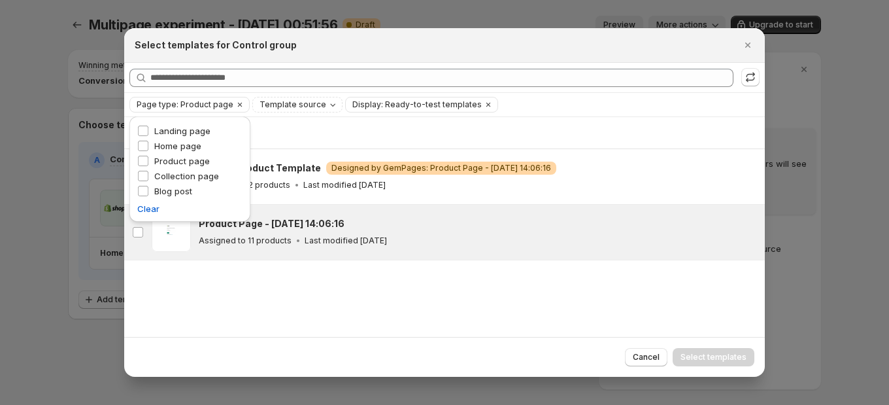
click at [411, 232] on div "Product Page - [DATE] 14:06:16 Assigned to 11 products Last modified [DATE]" at bounding box center [476, 232] width 555 height 30
click at [708, 357] on span "Select templates" at bounding box center [714, 357] width 66 height 10
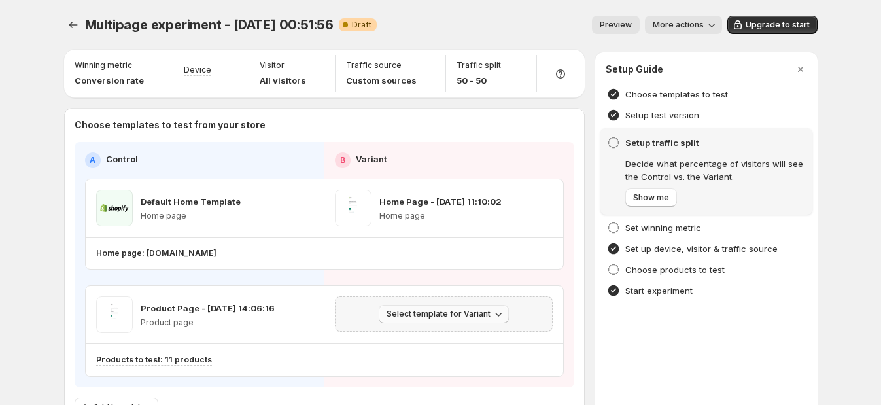
click at [450, 317] on span "Select template for Variant" at bounding box center [439, 314] width 104 height 10
click at [450, 343] on span "Select an existing template" at bounding box center [438, 340] width 111 height 10
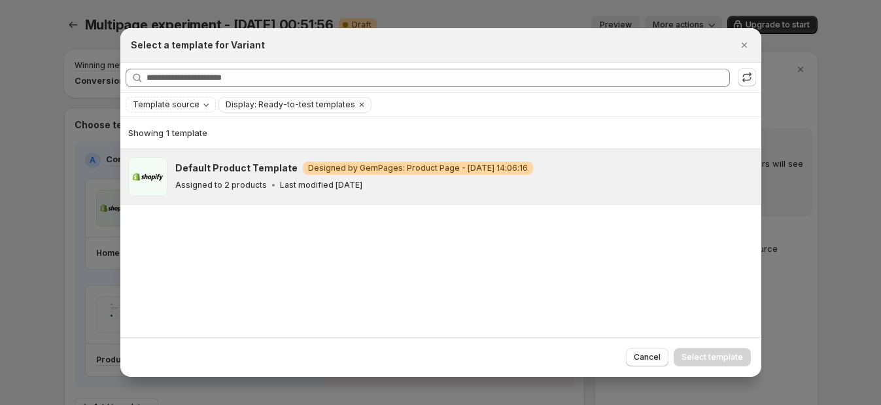
click at [342, 188] on p "Last modified [DATE]" at bounding box center [321, 185] width 82 height 10
click at [644, 360] on span "Cancel" at bounding box center [647, 357] width 27 height 10
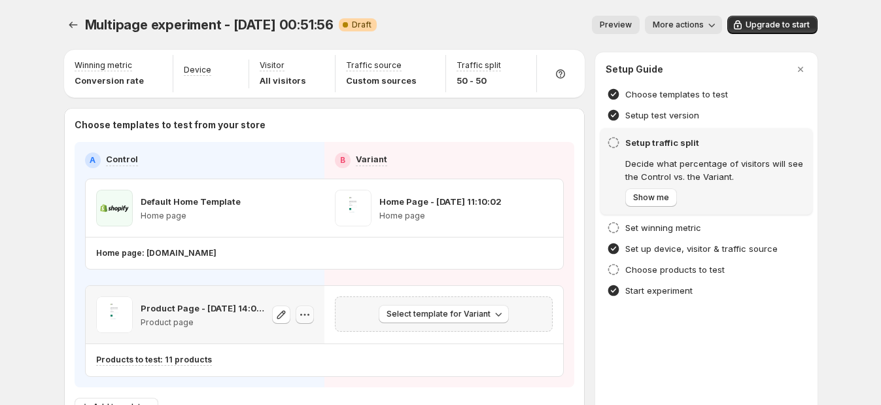
click at [311, 311] on icon "button" at bounding box center [304, 314] width 13 height 13
click at [308, 341] on span "Change template" at bounding box center [310, 341] width 71 height 10
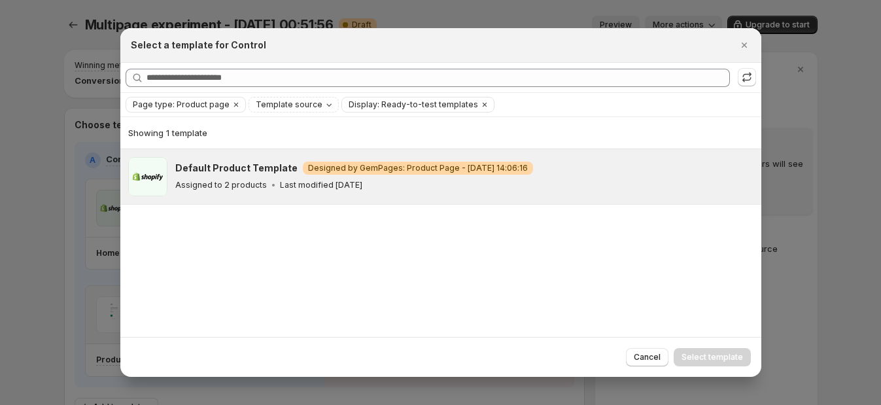
click at [232, 174] on h3 "Default Product Template" at bounding box center [236, 168] width 122 height 13
click at [739, 356] on span "Select template" at bounding box center [712, 357] width 61 height 10
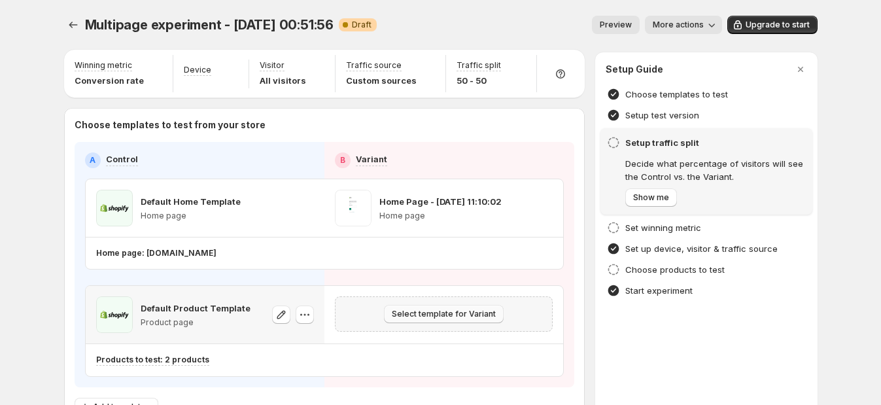
click at [447, 311] on span "Select template for Variant" at bounding box center [444, 314] width 104 height 10
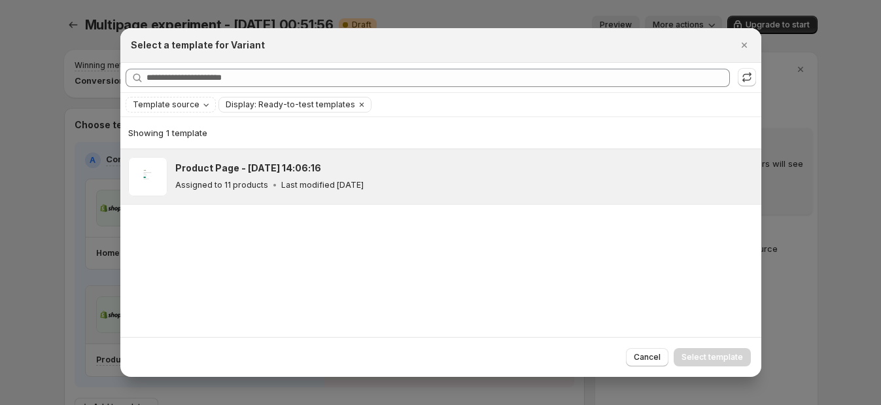
click at [412, 177] on div "Product Page - [DATE] 14:06:16 Assigned to 11 products Last modified [DATE]" at bounding box center [462, 177] width 574 height 30
click at [691, 349] on button "Select template" at bounding box center [712, 357] width 77 height 18
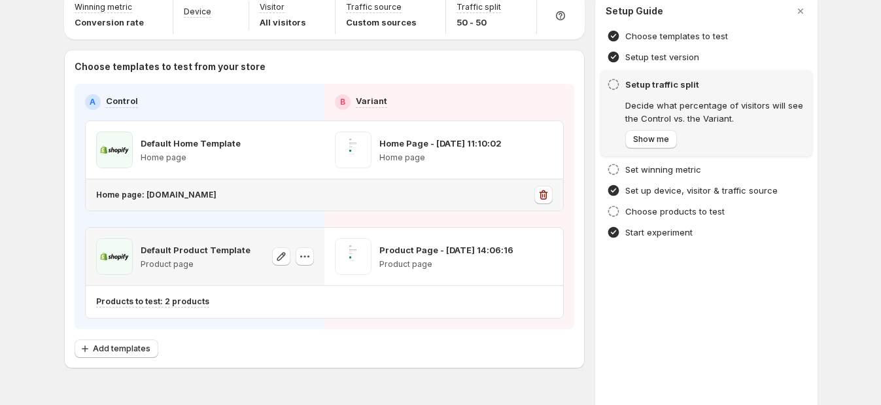
scroll to position [91, 0]
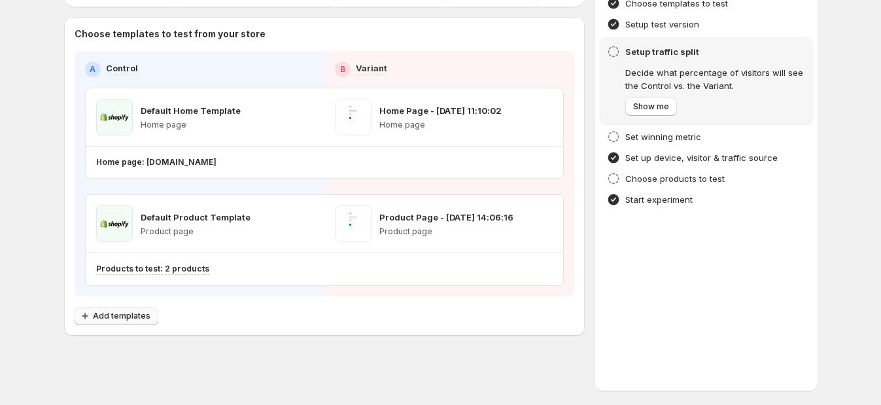
click at [129, 307] on button "Add templates" at bounding box center [117, 316] width 84 height 18
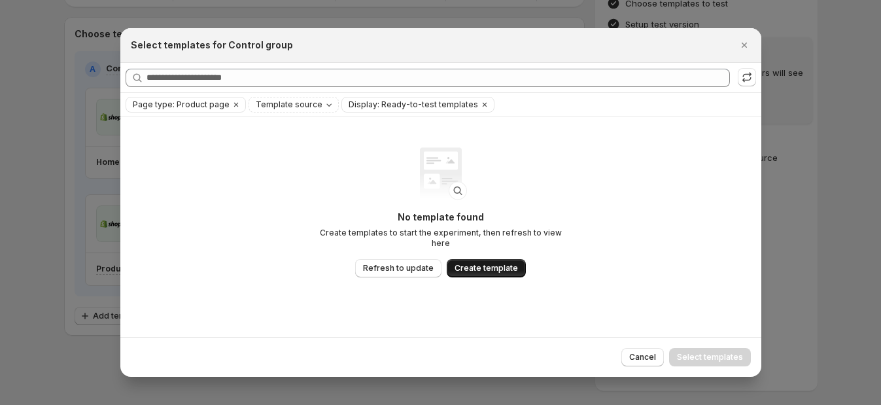
click at [484, 266] on span "Create template" at bounding box center [486, 268] width 63 height 10
click at [231, 105] on icon "Clear" at bounding box center [236, 104] width 10 height 10
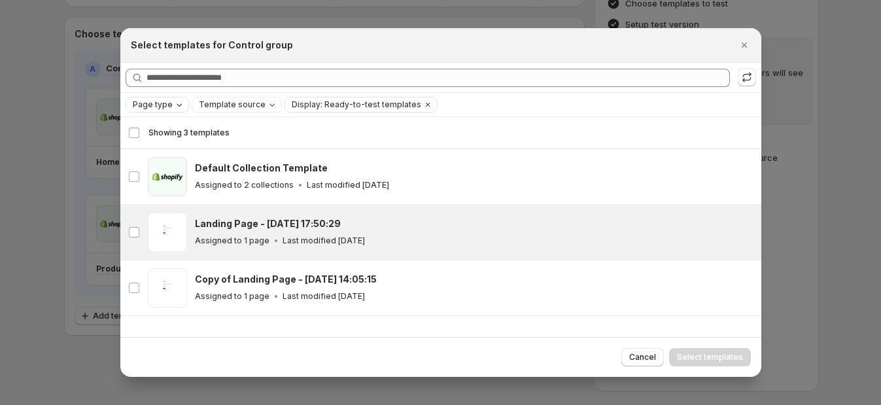
click at [437, 243] on div "Assigned to 1 page Last modified [DATE]" at bounding box center [472, 240] width 555 height 13
drag, startPoint x: 695, startPoint y: 353, endPoint x: 655, endPoint y: 353, distance: 40.6
click at [696, 353] on span "Select templates" at bounding box center [710, 357] width 66 height 10
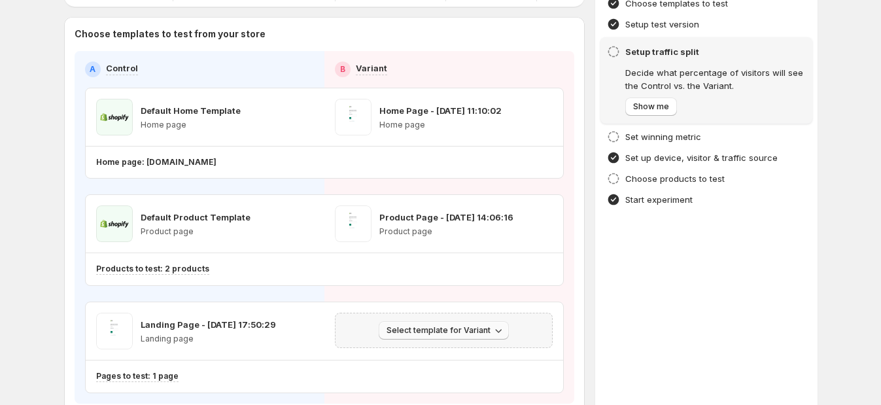
click at [477, 331] on span "Select template for Variant" at bounding box center [439, 330] width 104 height 10
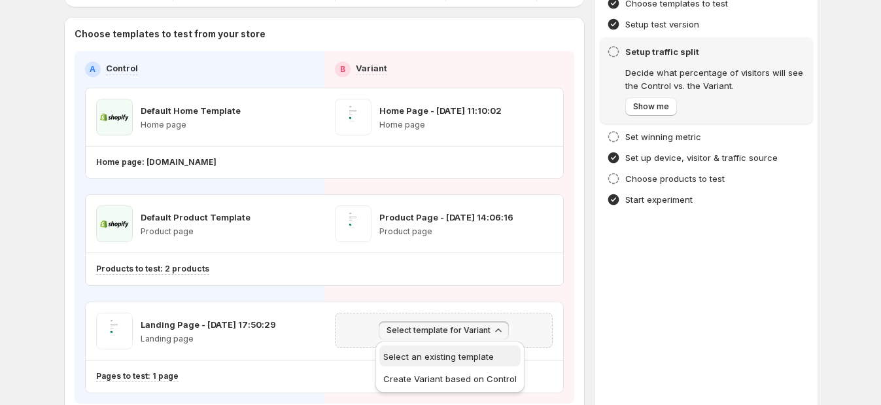
click at [470, 351] on span "Select an existing template" at bounding box center [438, 356] width 111 height 10
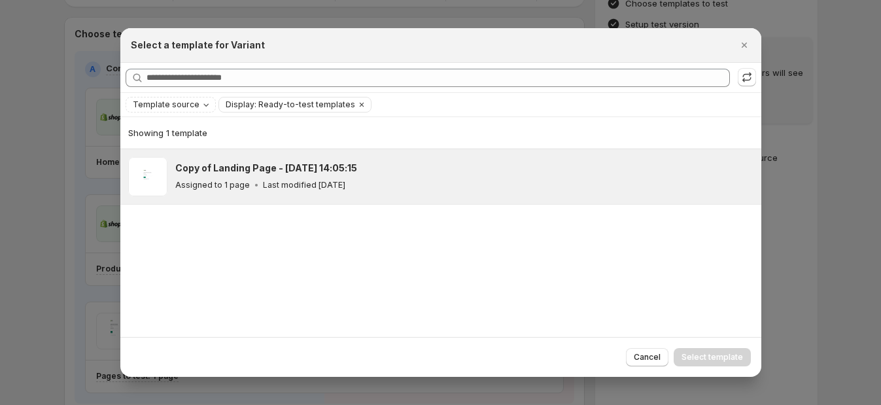
click at [342, 173] on h3 "Copy of Landing Page - [DATE] 14:05:15" at bounding box center [266, 168] width 182 height 13
click at [725, 359] on span "Select template" at bounding box center [712, 357] width 61 height 10
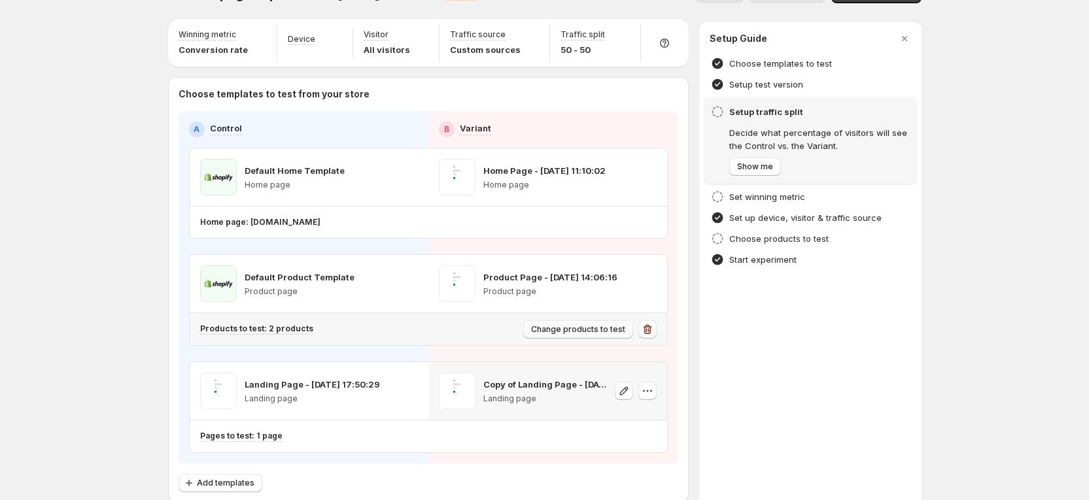
scroll to position [0, 0]
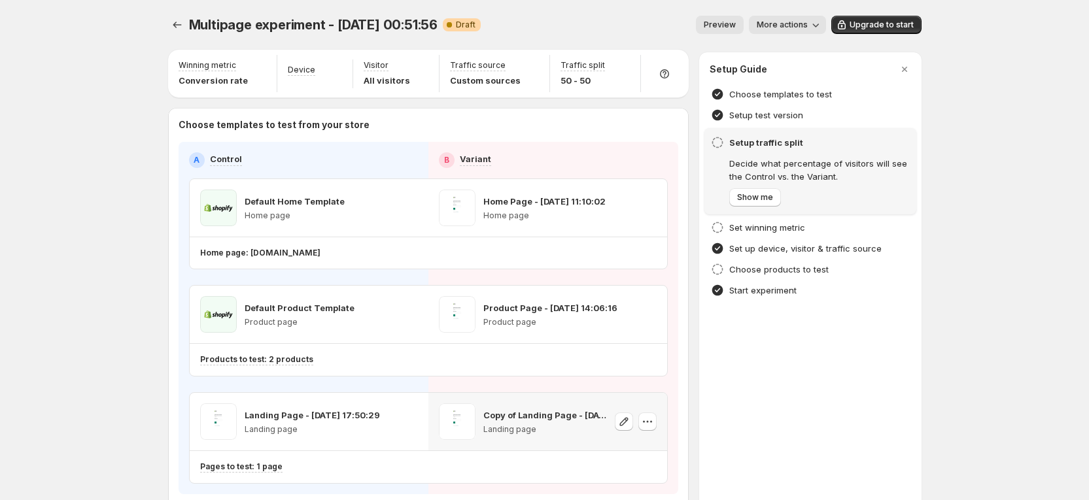
click at [889, 172] on div "Multipage experiment - [DATE] 00:51:56. This page is ready Multipage experiment…" at bounding box center [544, 302] width 1089 height 604
